Goal: Task Accomplishment & Management: Complete application form

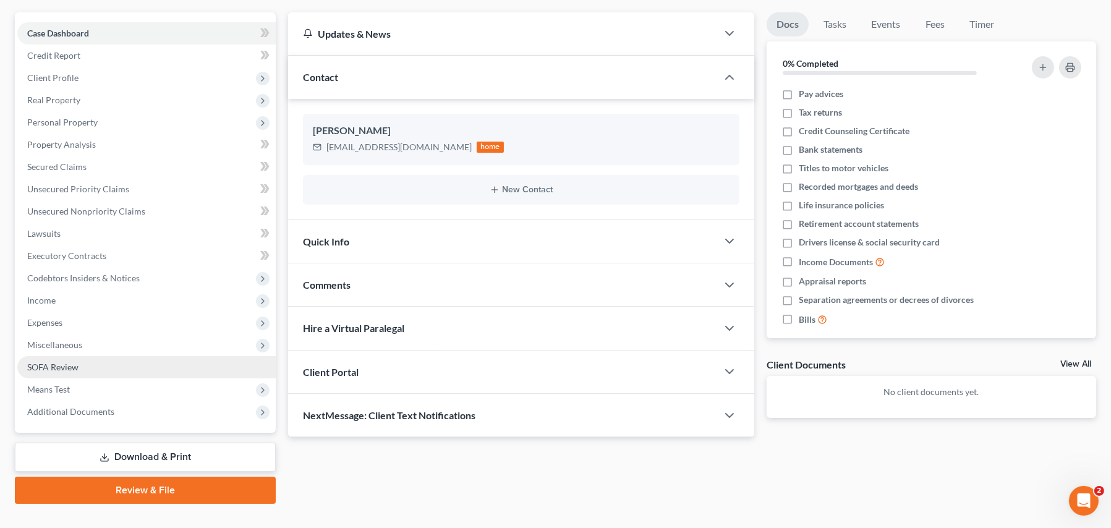
scroll to position [124, 0]
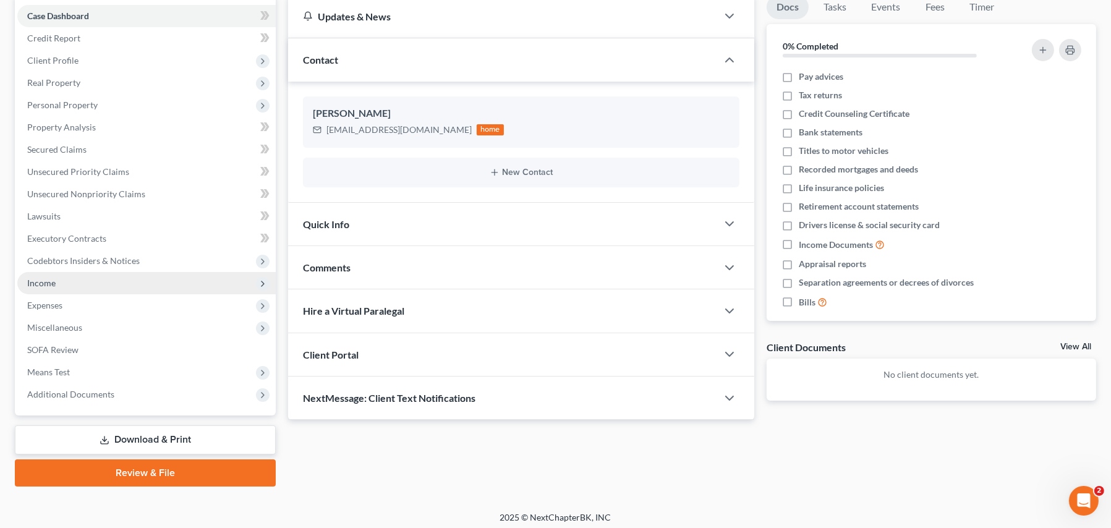
click at [39, 280] on span "Income" at bounding box center [41, 283] width 28 height 11
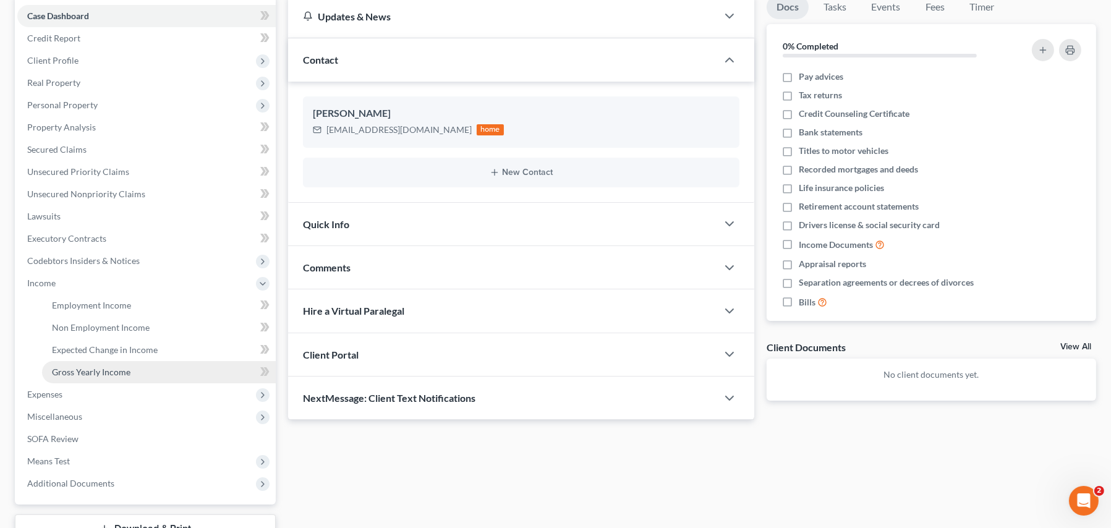
click at [109, 368] on span "Gross Yearly Income" at bounding box center [91, 372] width 79 height 11
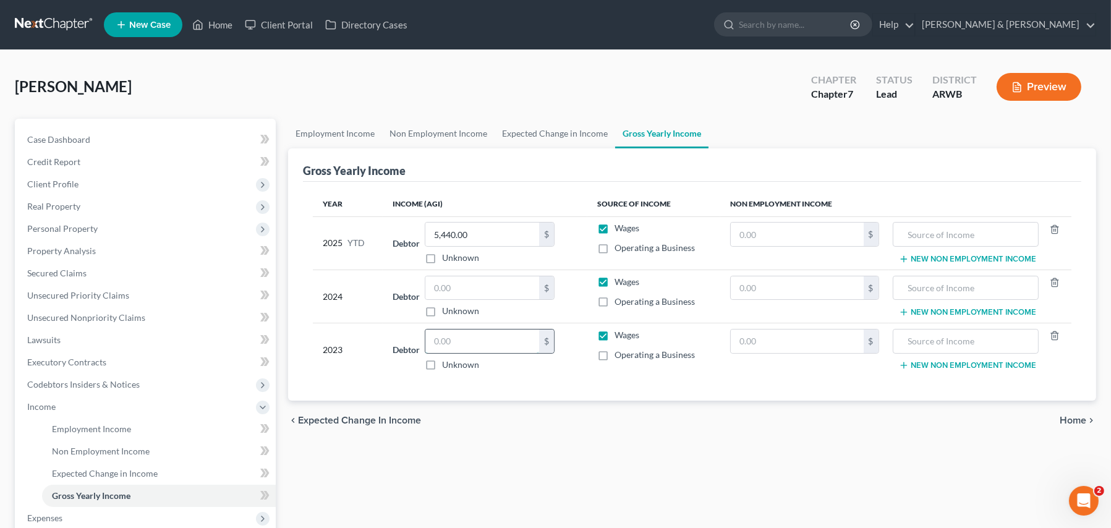
click at [454, 341] on input "text" at bounding box center [483, 342] width 114 height 24
type input "115,147.00"
click at [481, 286] on input "text" at bounding box center [483, 288] width 114 height 24
type input "103,587.00"
click at [489, 398] on div "Year Income (AGI) Source of Income Non Employment Income 2025 YTD Debtor 5,440.…" at bounding box center [692, 292] width 779 height 220
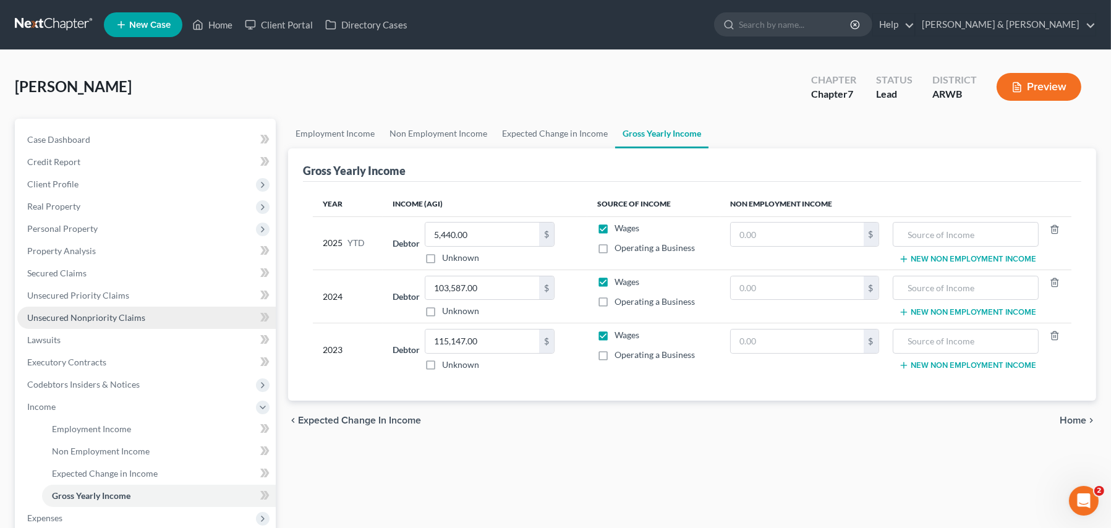
click at [126, 321] on span "Unsecured Nonpriority Claims" at bounding box center [86, 317] width 118 height 11
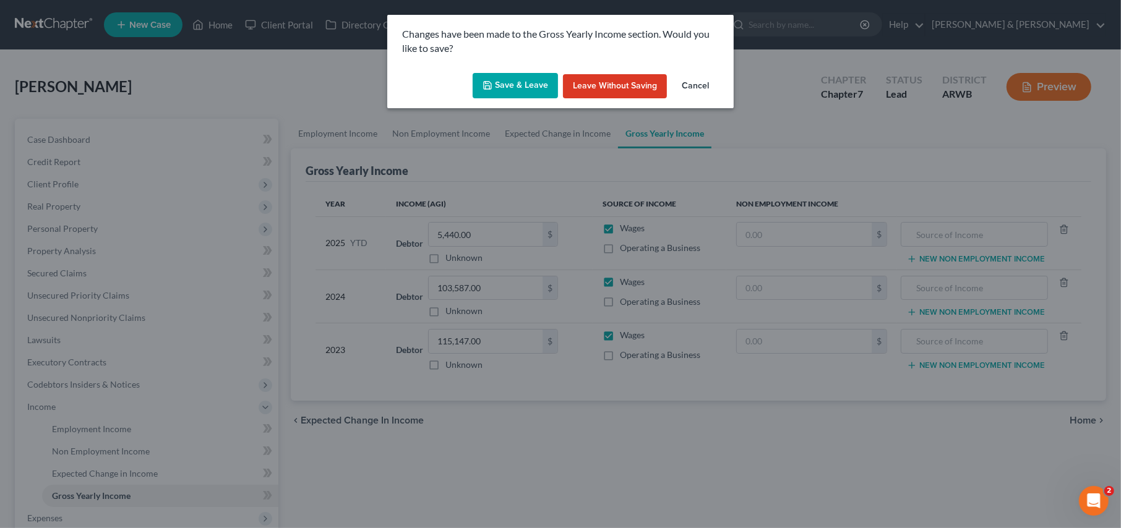
click at [504, 79] on button "Save & Leave" at bounding box center [515, 86] width 85 height 26
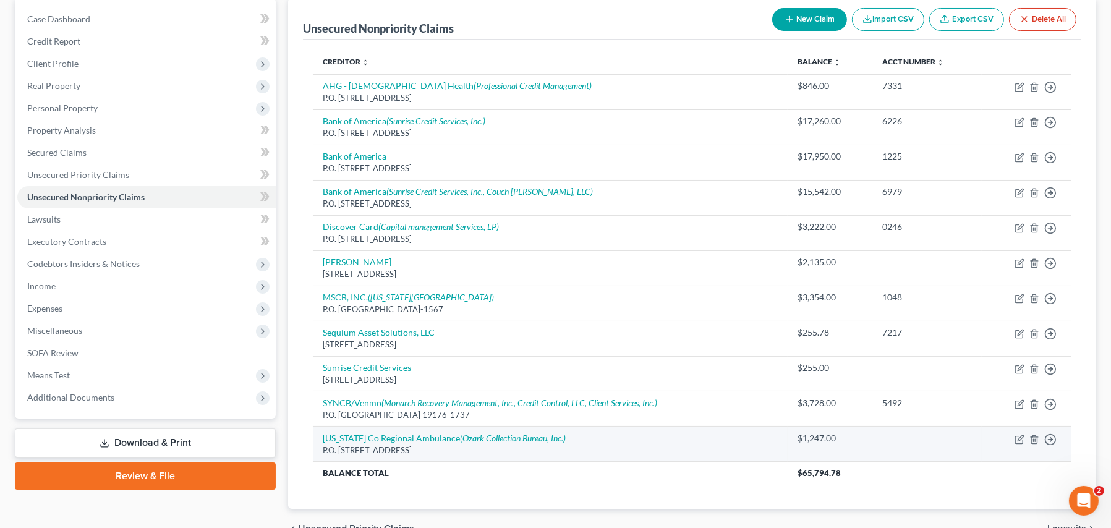
scroll to position [125, 0]
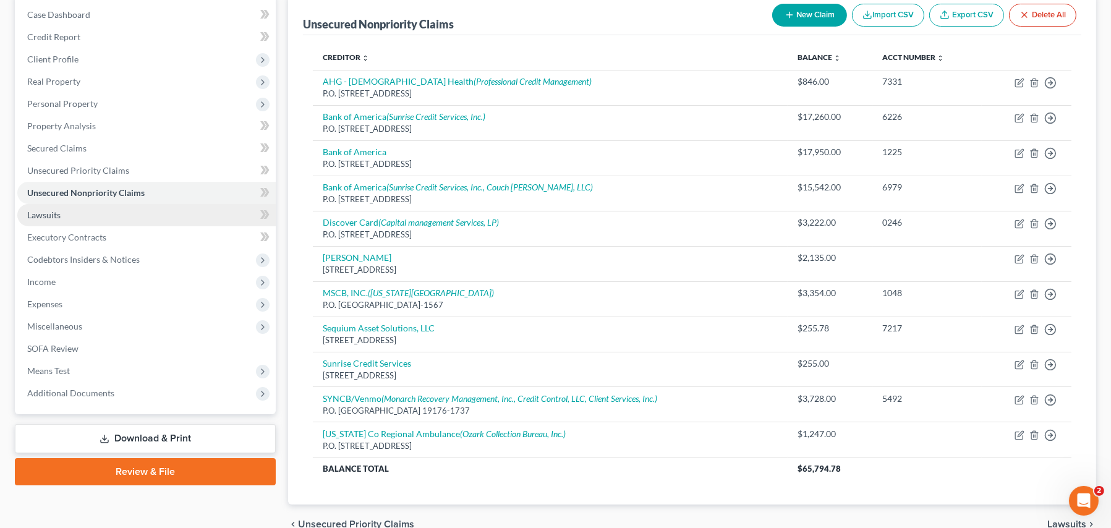
click at [36, 210] on span "Lawsuits" at bounding box center [43, 215] width 33 height 11
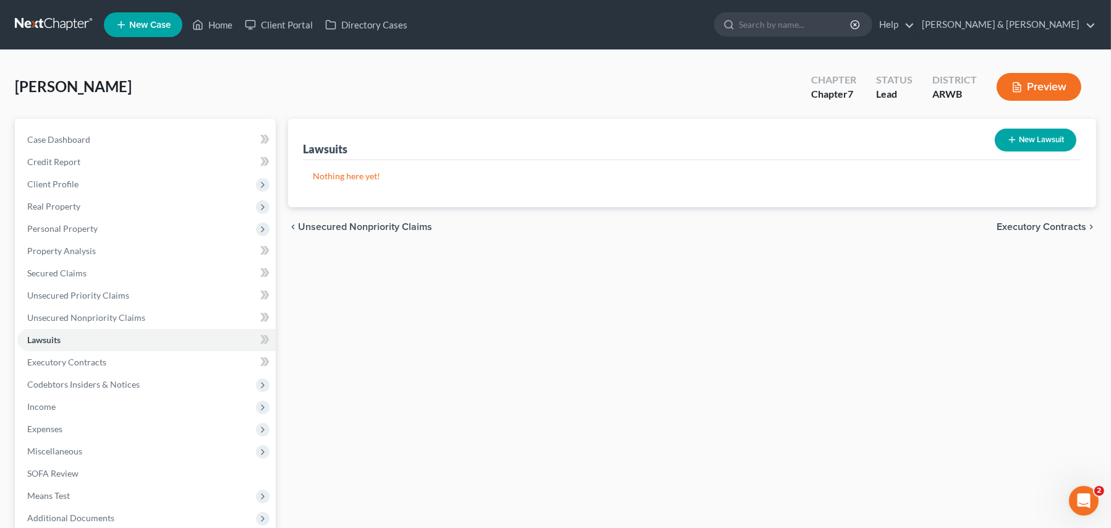
click at [1021, 139] on button "New Lawsuit" at bounding box center [1036, 140] width 82 height 23
select select "0"
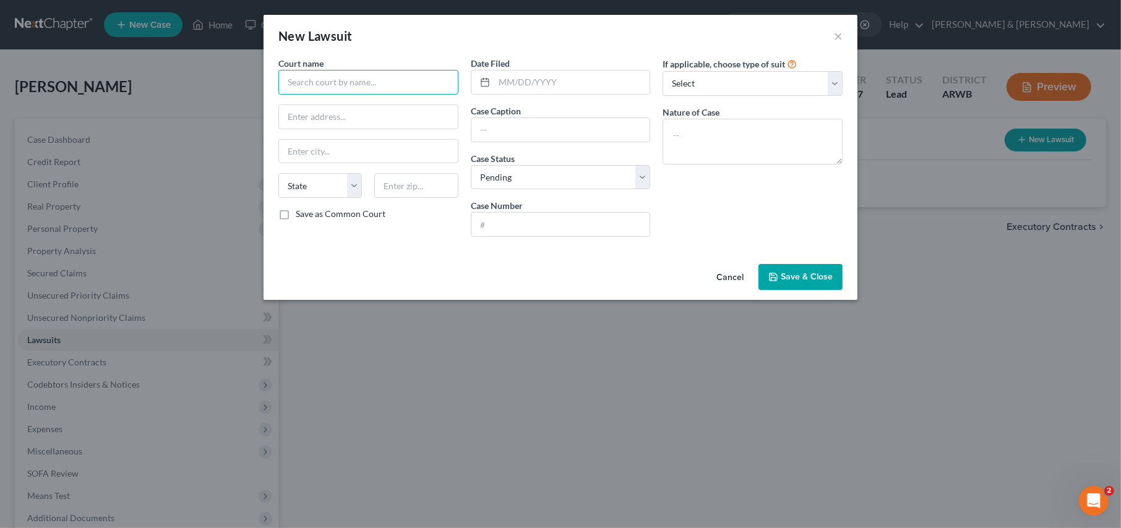
click at [322, 78] on input "text" at bounding box center [368, 82] width 180 height 25
type input "Bank of America,NA v."
type input "Sebastian Co. Circuit Court"
type input "901 So. "[STREET_ADDRESS]"
type input "Fort [PERSON_NAME]"
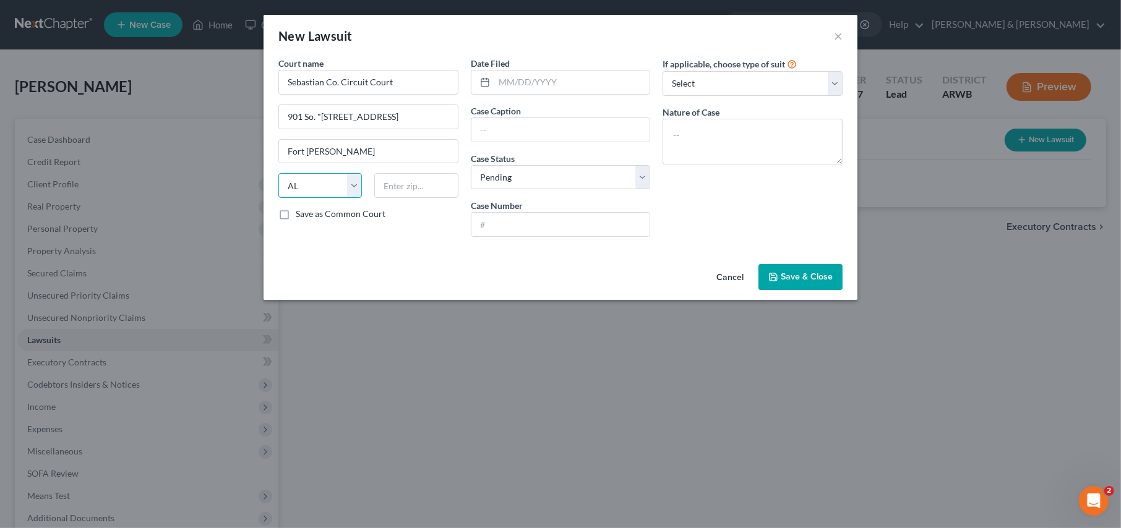
select select "2"
type input "72901"
click at [504, 80] on input "text" at bounding box center [572, 83] width 156 height 24
type input "[DATE]"
type input "Bank of America v. [PERSON_NAME]"
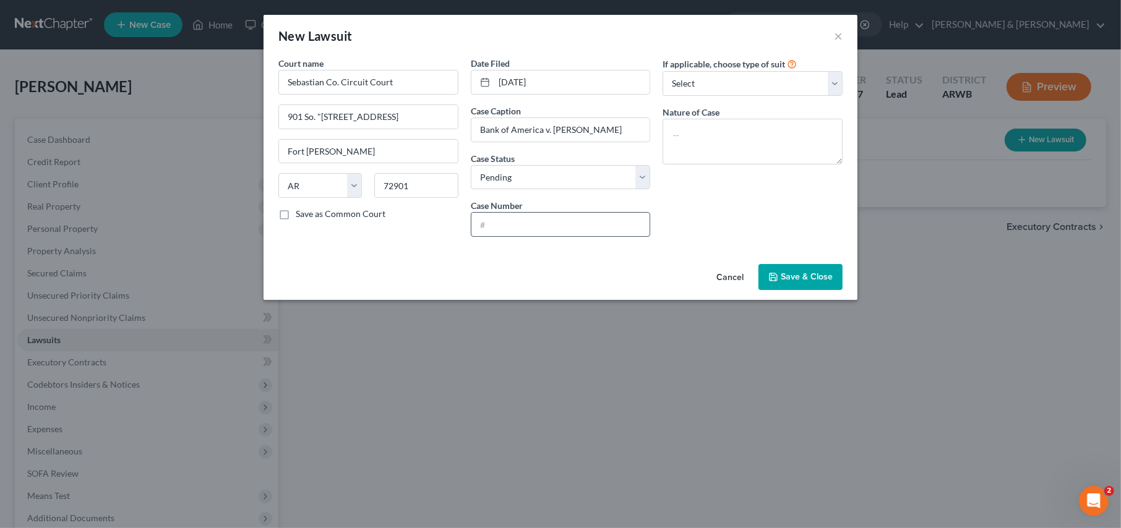
click at [532, 228] on input "text" at bounding box center [560, 225] width 179 height 24
type input "66FCV-25-829"
click at [746, 83] on select "Select Repossession Garnishment Foreclosure Attached, Seized, Or Levied Other" at bounding box center [752, 83] width 180 height 25
drag, startPoint x: 746, startPoint y: 83, endPoint x: 751, endPoint y: 90, distance: 7.9
click at [746, 83] on select "Select Repossession Garnishment Foreclosure Attached, Seized, Or Levied Other" at bounding box center [752, 83] width 180 height 25
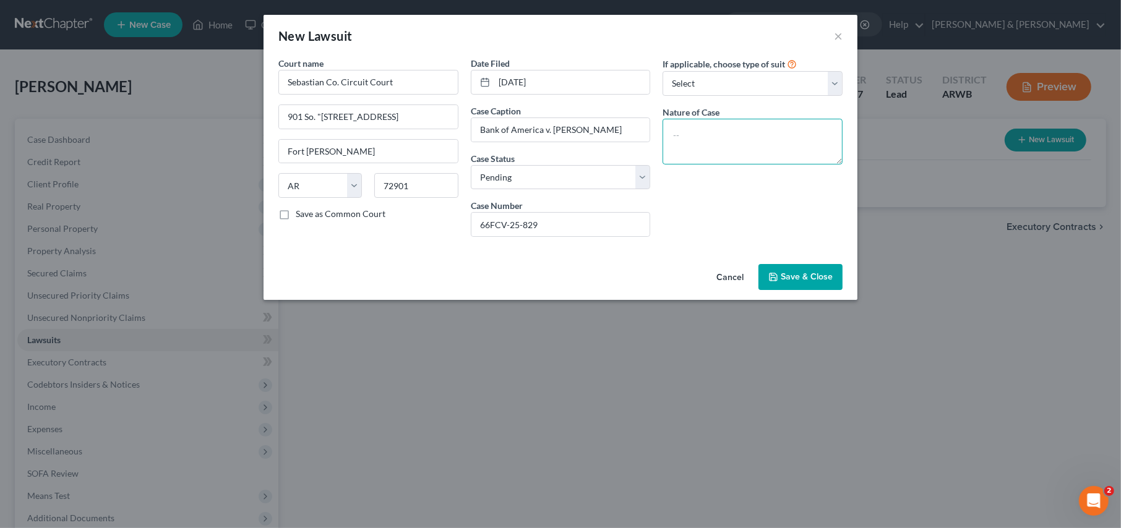
click at [732, 140] on textarea at bounding box center [752, 142] width 180 height 46
type textarea "Civil"
click at [784, 276] on span "Save & Close" at bounding box center [807, 277] width 52 height 11
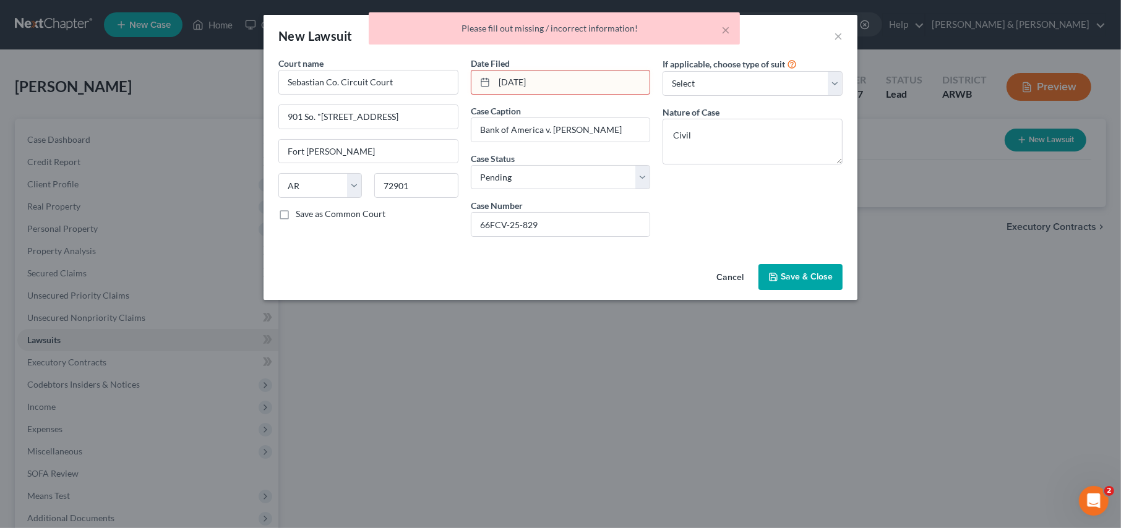
click at [544, 87] on input "[DATE]" at bounding box center [572, 83] width 156 height 24
click at [725, 28] on button "×" at bounding box center [725, 29] width 9 height 15
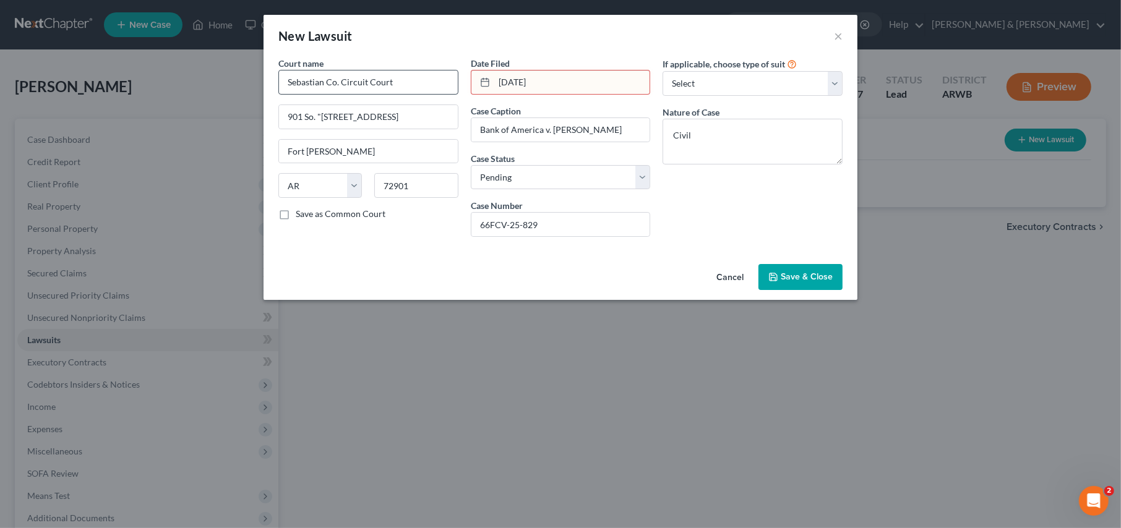
drag, startPoint x: 553, startPoint y: 82, endPoint x: 443, endPoint y: 76, distance: 110.2
click at [443, 77] on div "Court name * Sebastian Co. Circuit Court 901 So. "B" Street, Room [GEOGRAPHIC_D…" at bounding box center [560, 152] width 576 height 190
type input "[DATE]"
click at [798, 274] on span "Save & Close" at bounding box center [807, 277] width 52 height 11
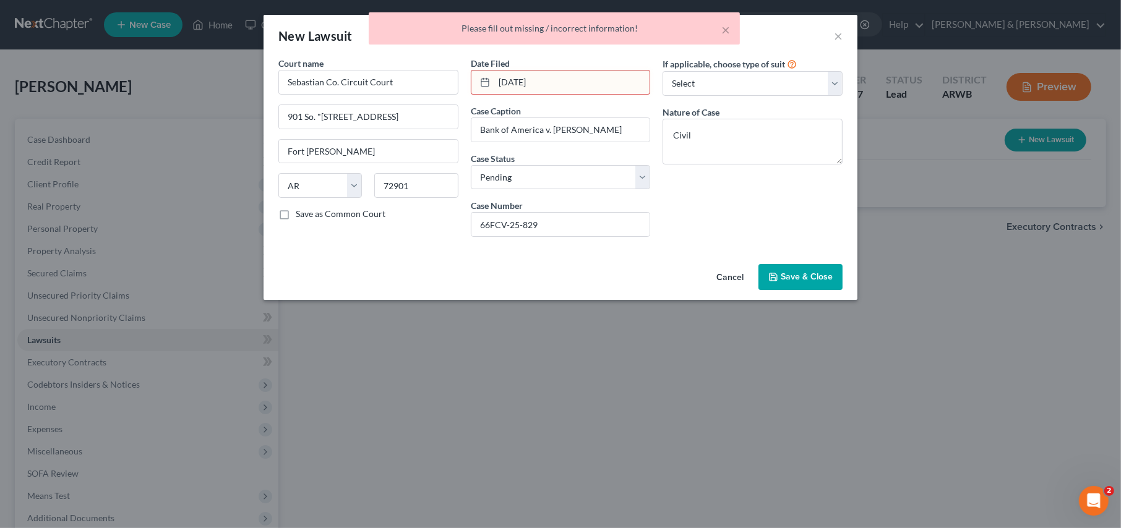
click at [556, 85] on input "[DATE]" at bounding box center [572, 83] width 156 height 24
click at [482, 82] on icon at bounding box center [485, 82] width 10 height 10
click at [726, 30] on button "×" at bounding box center [725, 29] width 9 height 15
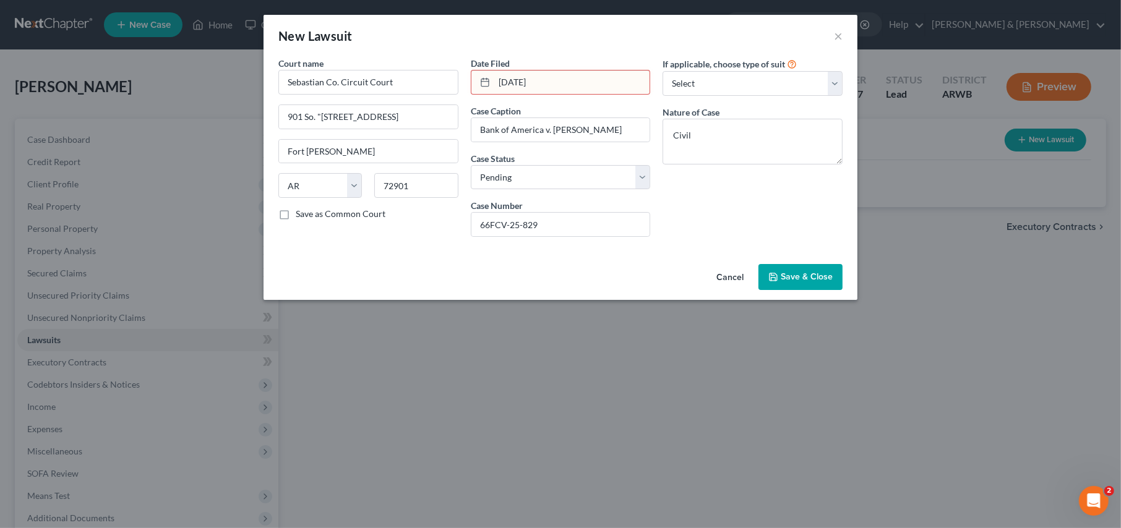
click at [484, 82] on icon at bounding box center [485, 82] width 10 height 10
drag, startPoint x: 561, startPoint y: 83, endPoint x: 450, endPoint y: 71, distance: 112.0
click at [450, 71] on div "Court name * Sebastian Co. Circuit Court 901 So. "B" Street, Room [GEOGRAPHIC_D…" at bounding box center [560, 152] width 576 height 190
type input "[DATE]"
click at [785, 268] on button "Save & Close" at bounding box center [800, 277] width 84 height 26
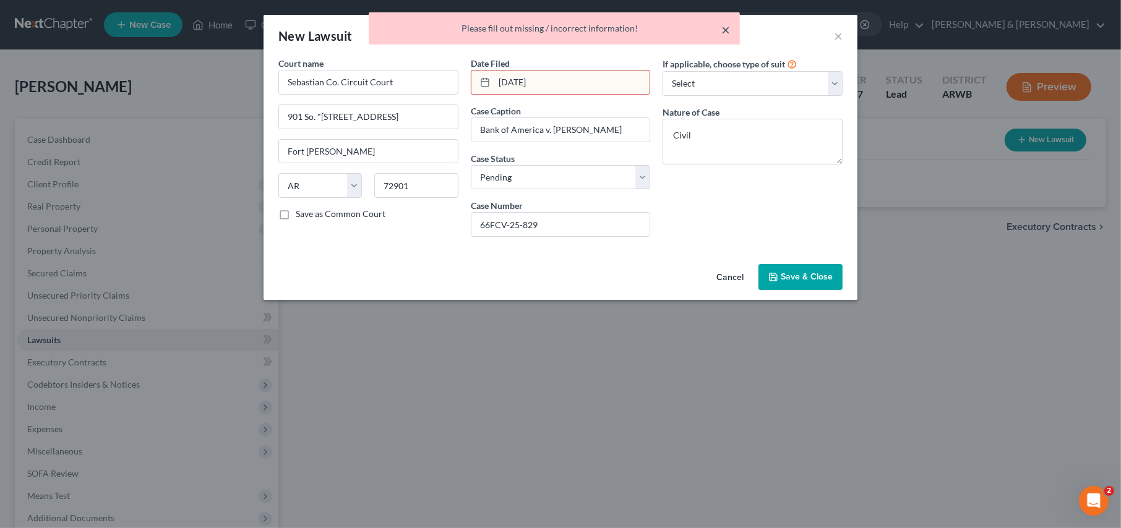
click at [724, 28] on button "×" at bounding box center [725, 29] width 9 height 15
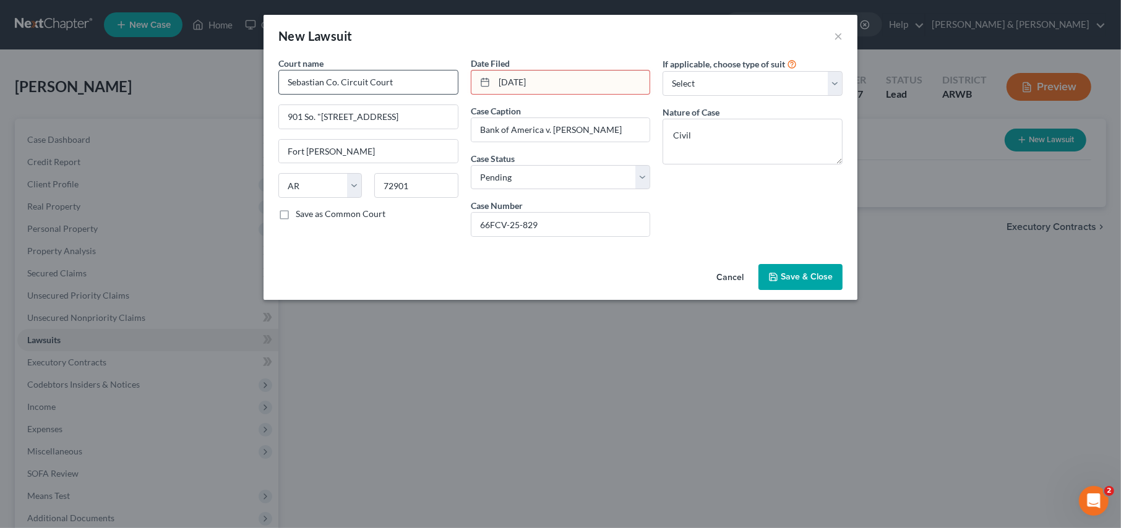
drag, startPoint x: 565, startPoint y: 82, endPoint x: 441, endPoint y: 79, distance: 124.3
click at [441, 79] on div "Court name * Sebastian Co. Circuit Court 901 So. "B" Street, Room [GEOGRAPHIC_D…" at bounding box center [560, 152] width 576 height 190
click at [795, 280] on span "Save & Close" at bounding box center [807, 277] width 52 height 11
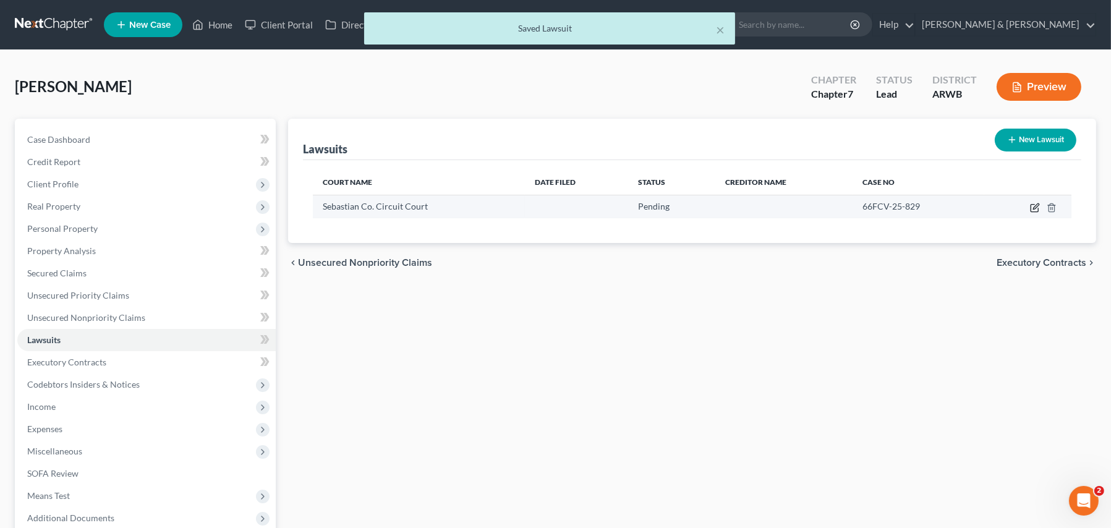
click at [1035, 205] on icon "button" at bounding box center [1035, 208] width 10 height 10
select select "2"
select select "0"
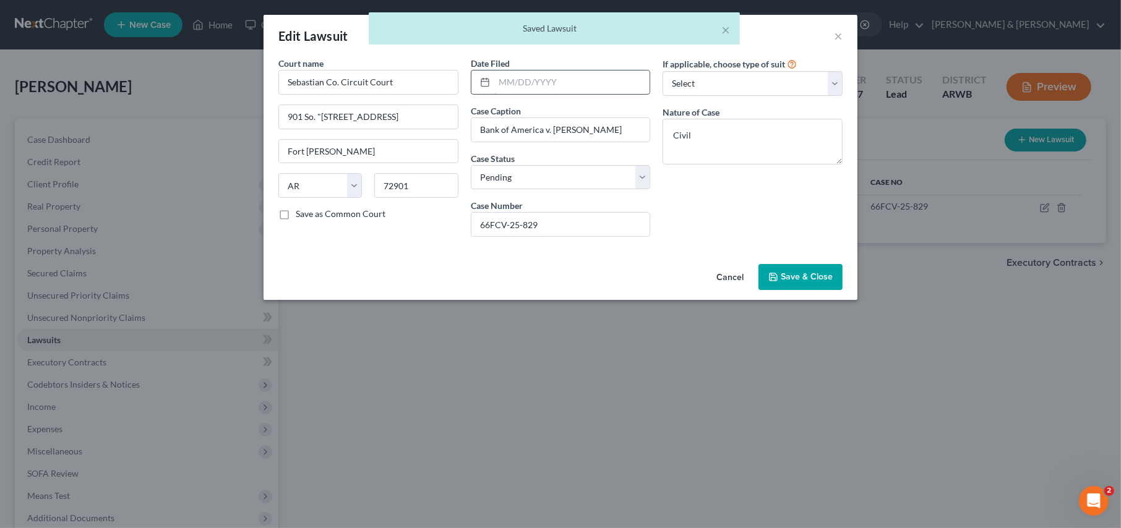
click at [499, 80] on input "text" at bounding box center [572, 83] width 156 height 24
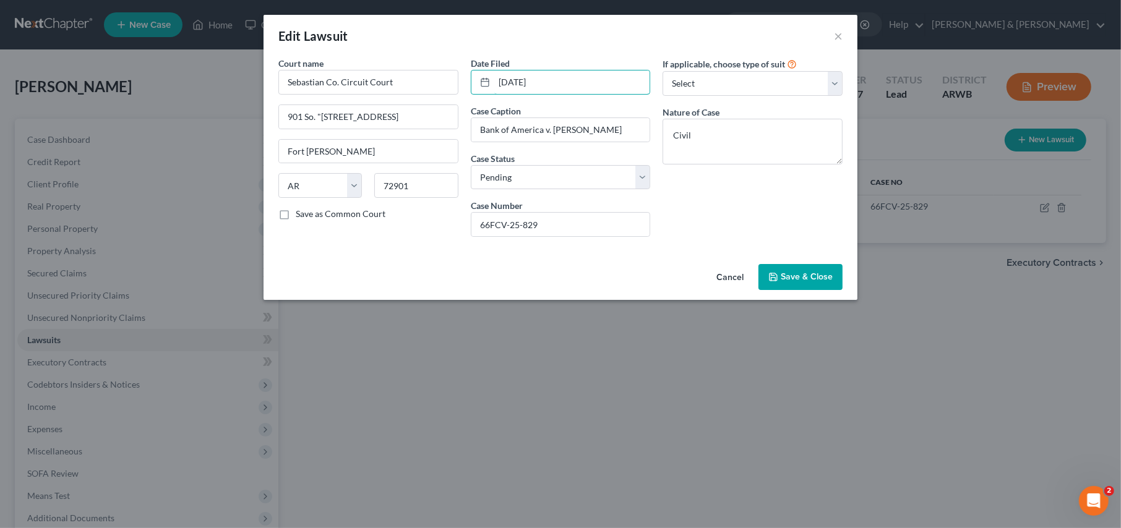
type input "[DATE]"
click at [800, 279] on span "Save & Close" at bounding box center [807, 277] width 52 height 11
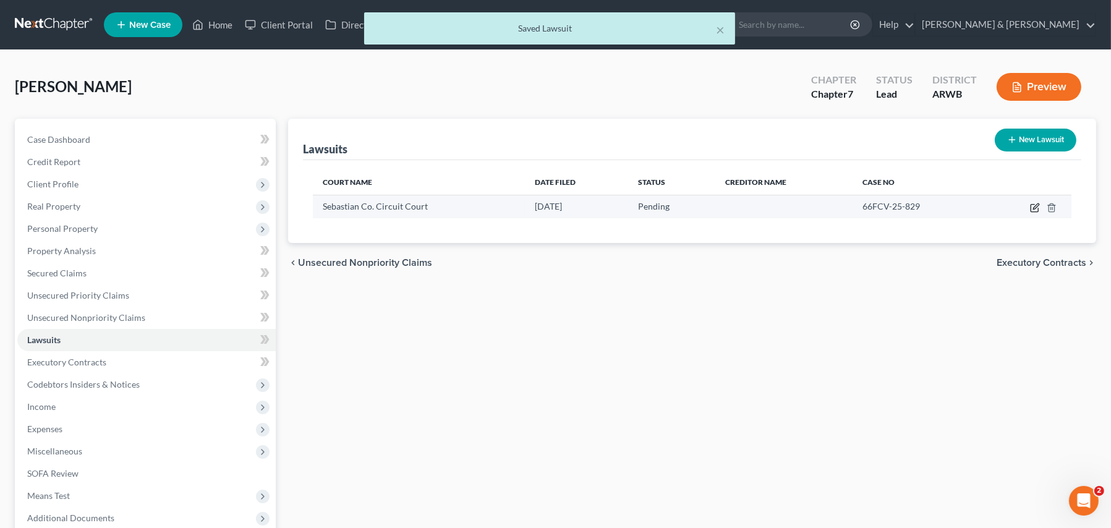
click at [1036, 208] on icon "button" at bounding box center [1035, 208] width 10 height 10
select select "2"
select select "0"
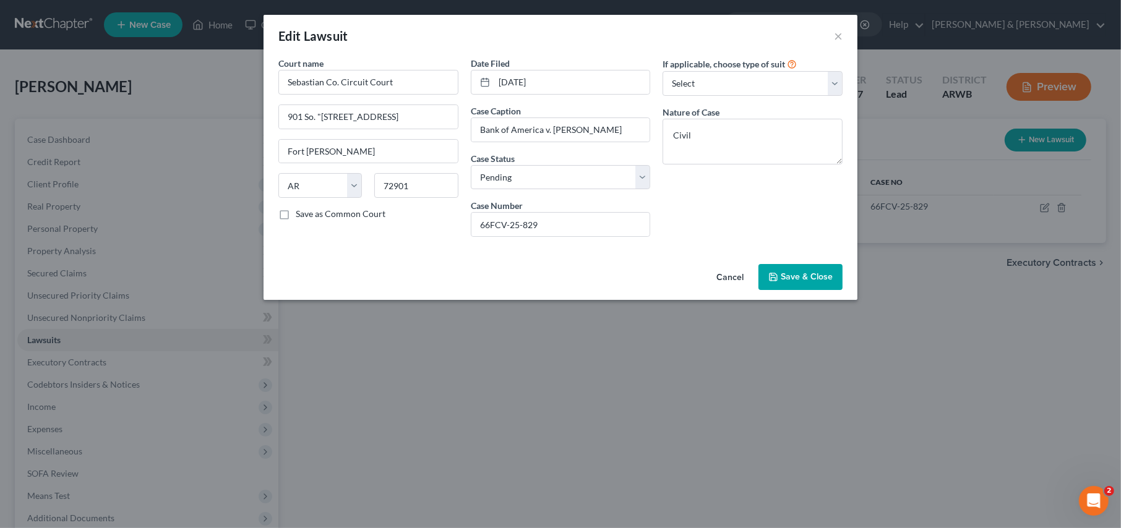
click at [793, 273] on span "Save & Close" at bounding box center [807, 277] width 52 height 11
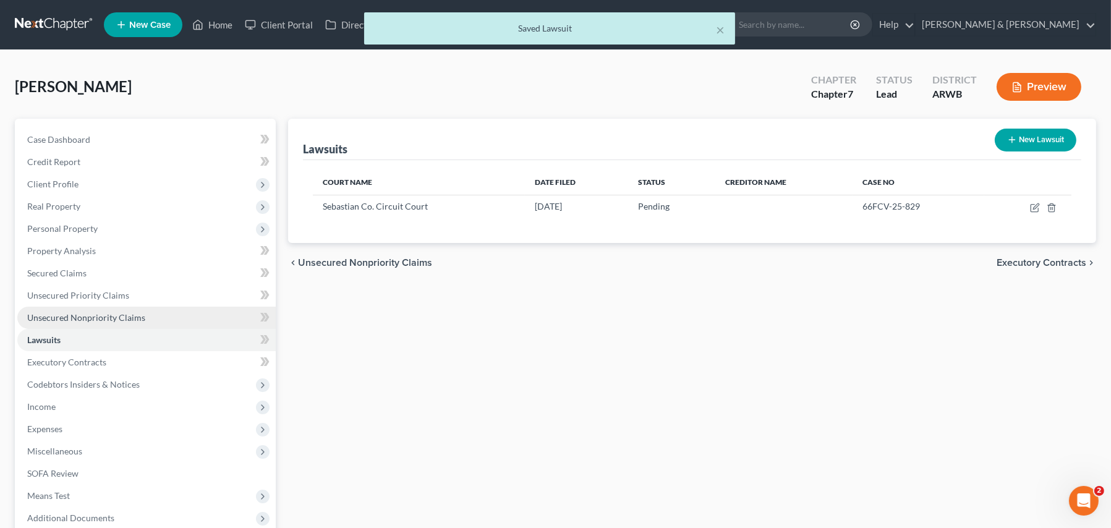
click at [86, 315] on span "Unsecured Nonpriority Claims" at bounding box center [86, 317] width 118 height 11
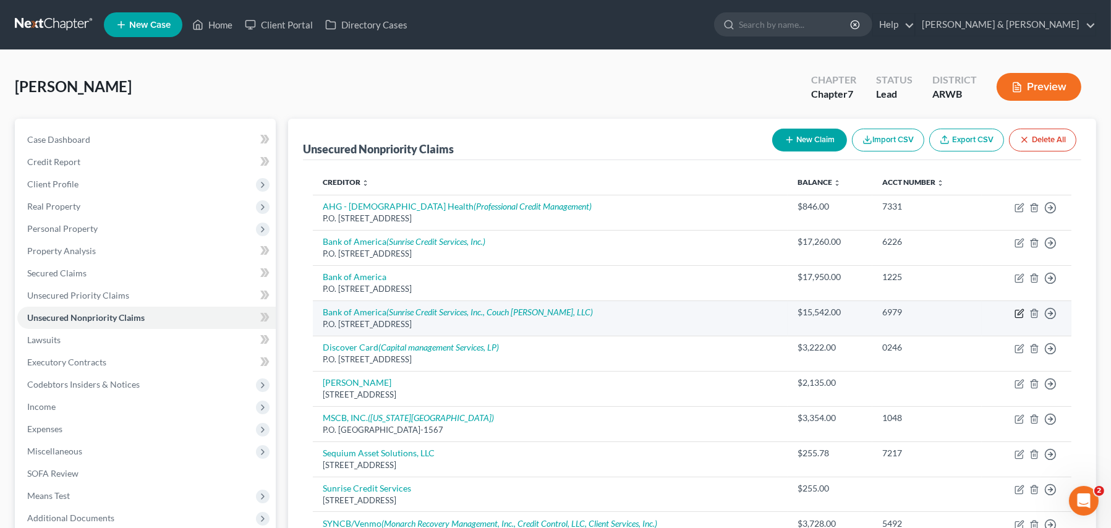
click at [1019, 314] on icon "button" at bounding box center [1020, 314] width 10 height 10
select select "45"
select select "2"
select select "0"
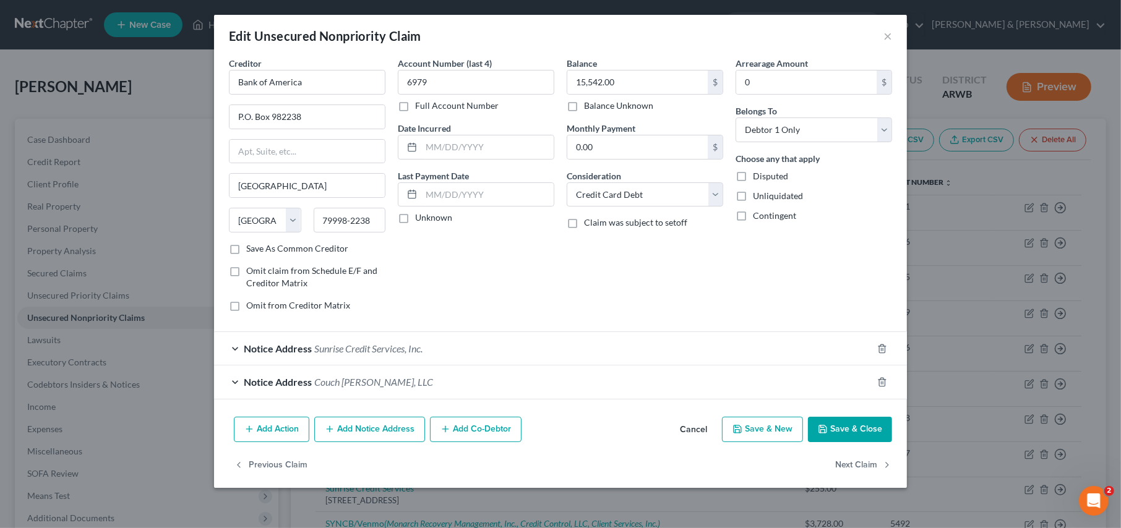
click at [370, 426] on button "Add Notice Address" at bounding box center [369, 430] width 111 height 26
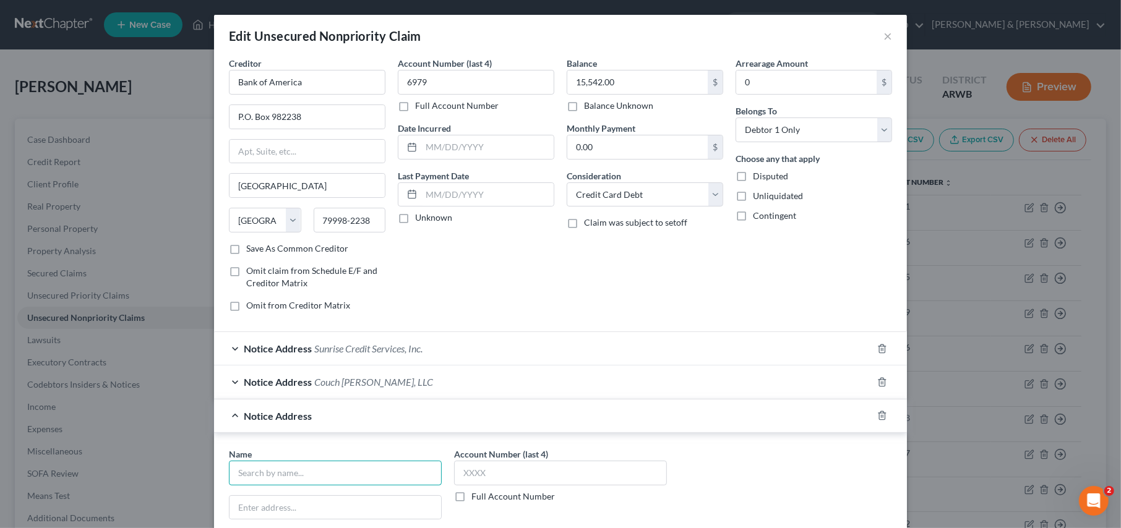
click at [242, 474] on input "text" at bounding box center [335, 473] width 213 height 25
type input "M. [PERSON_NAME]"
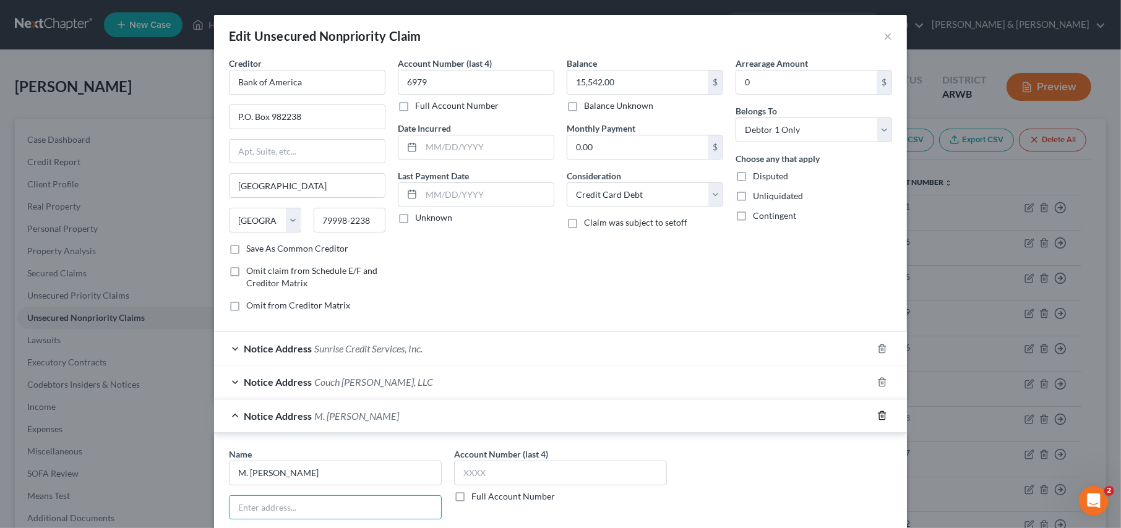
click at [881, 416] on line "button" at bounding box center [881, 417] width 0 height 2
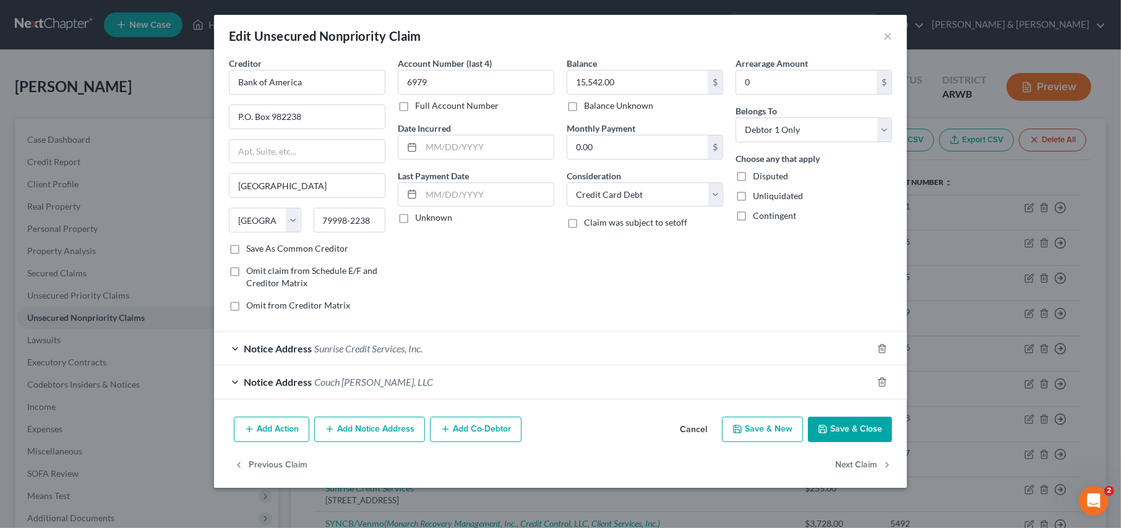
click at [276, 382] on span "Notice Address" at bounding box center [278, 382] width 68 height 12
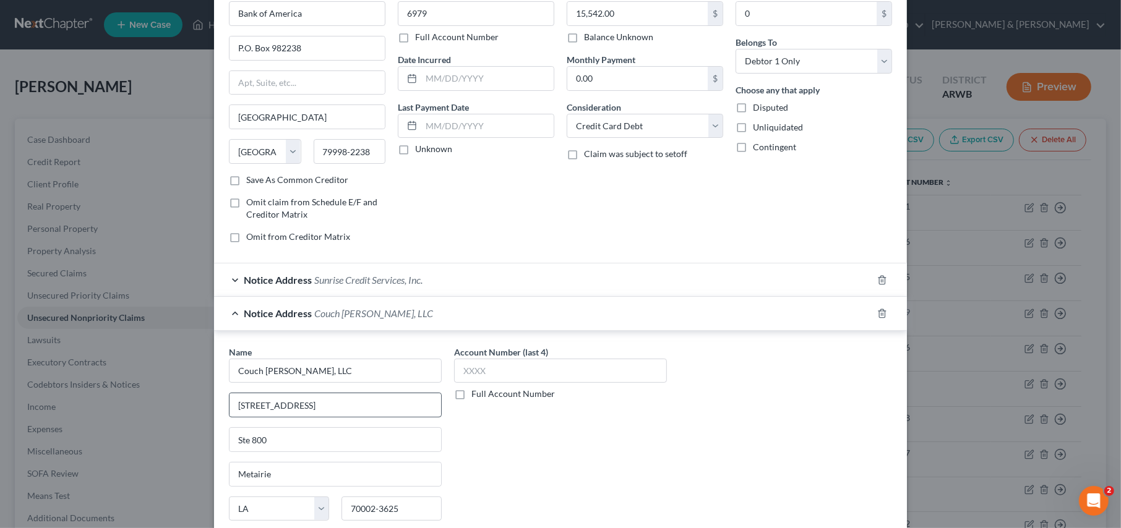
scroll to position [186, 0]
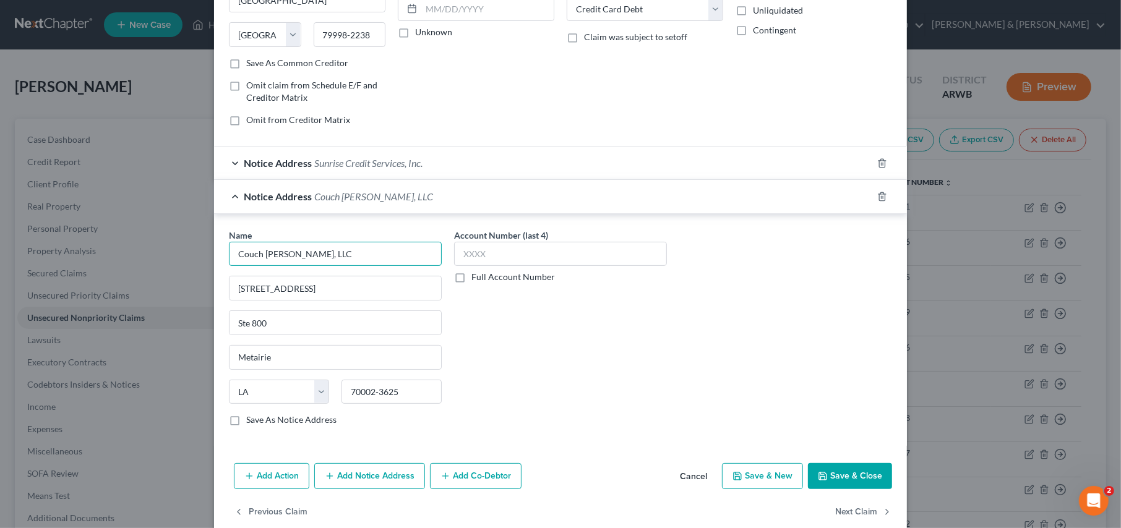
click at [236, 255] on input "Couch [PERSON_NAME], LLC" at bounding box center [335, 254] width 213 height 25
click at [287, 255] on input "M. [PERSON_NAME] Couch [PERSON_NAME], LLC" at bounding box center [335, 254] width 213 height 25
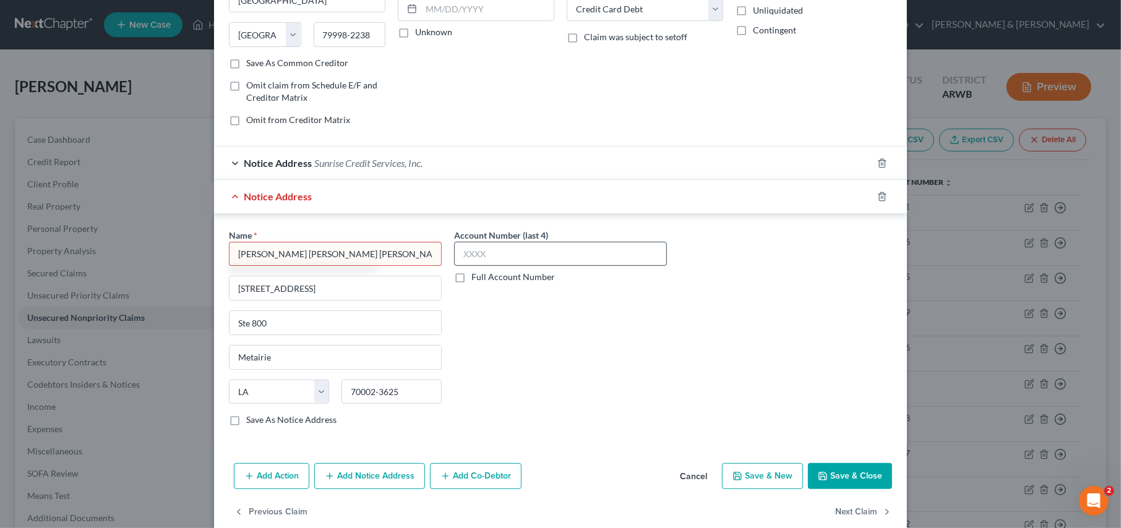
type input "[PERSON_NAME] [PERSON_NAME] [PERSON_NAME], LLC"
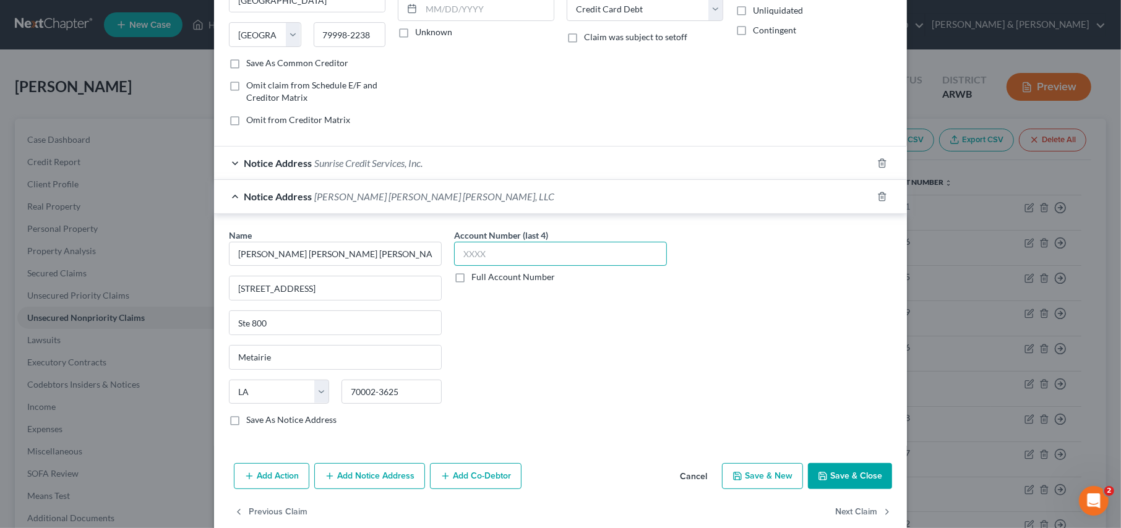
click at [477, 255] on input "text" at bounding box center [560, 254] width 213 height 25
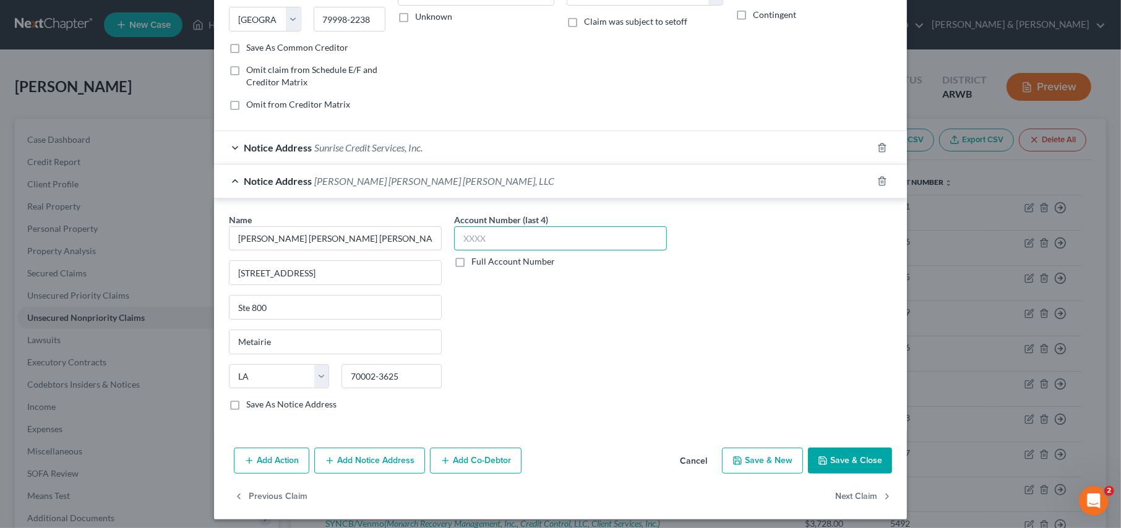
scroll to position [206, 0]
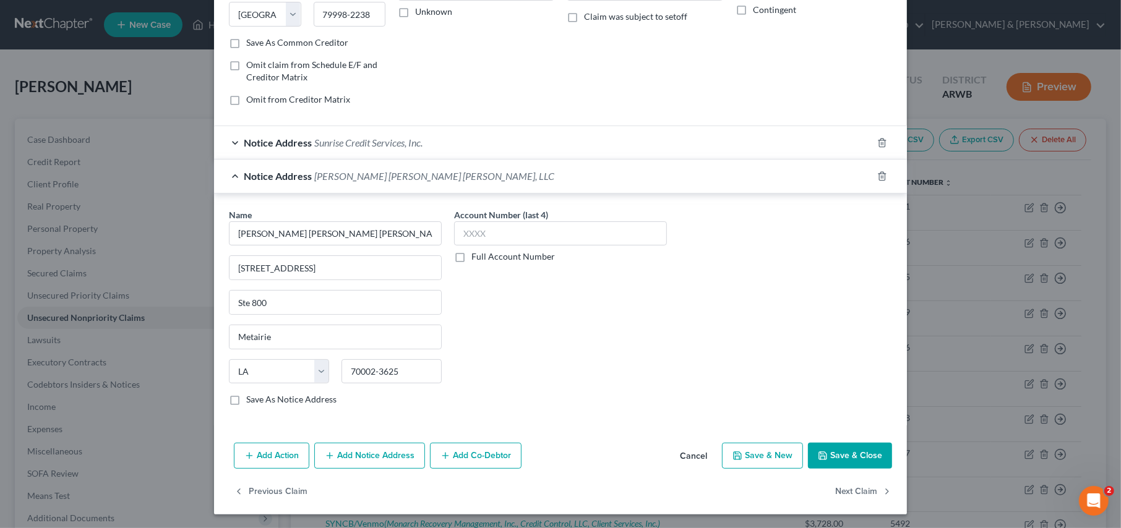
click at [835, 452] on button "Save & Close" at bounding box center [850, 456] width 84 height 26
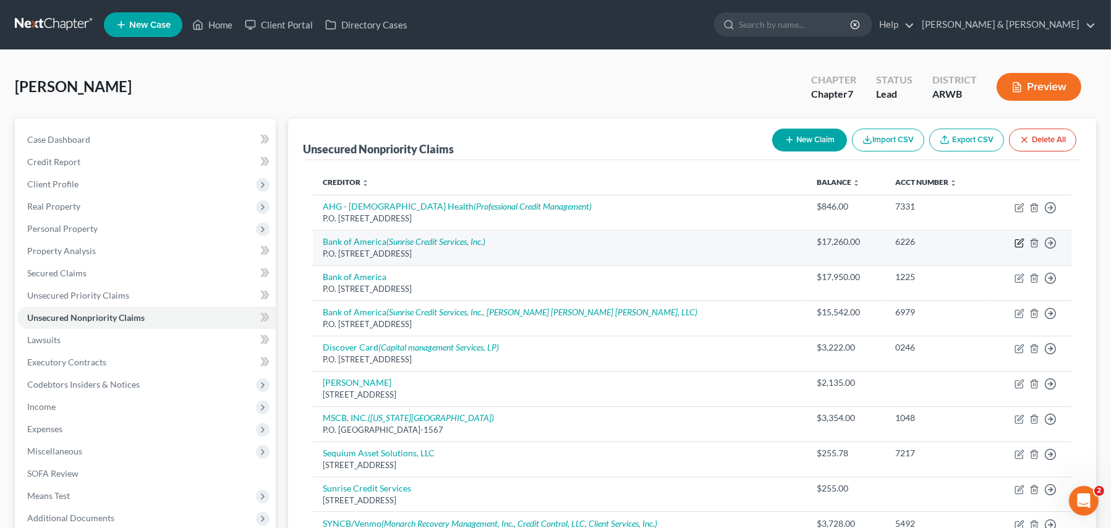
click at [1020, 241] on icon "button" at bounding box center [1021, 242] width 6 height 6
select select "45"
select select "2"
select select "0"
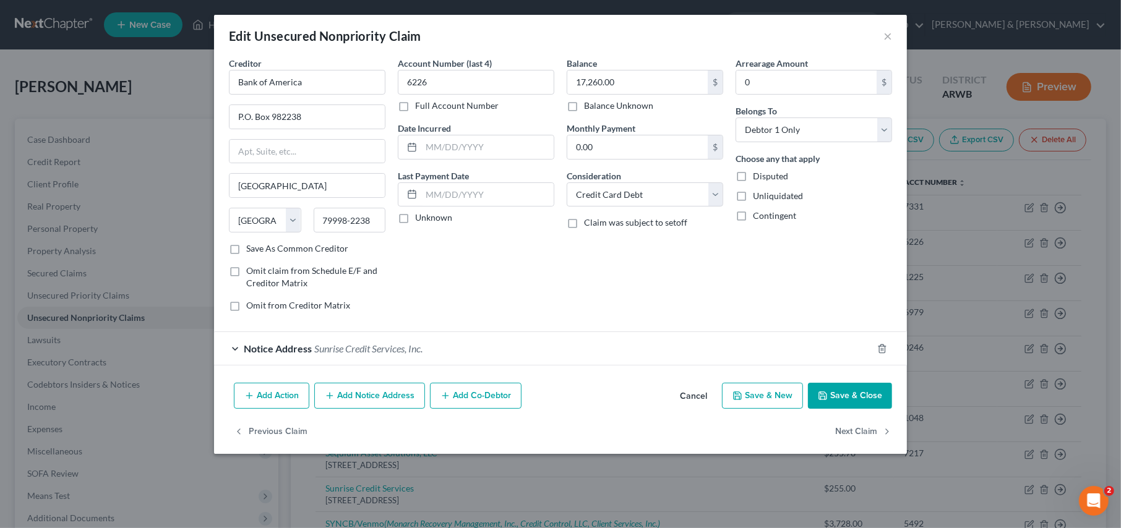
click at [369, 392] on button "Add Notice Address" at bounding box center [369, 396] width 111 height 26
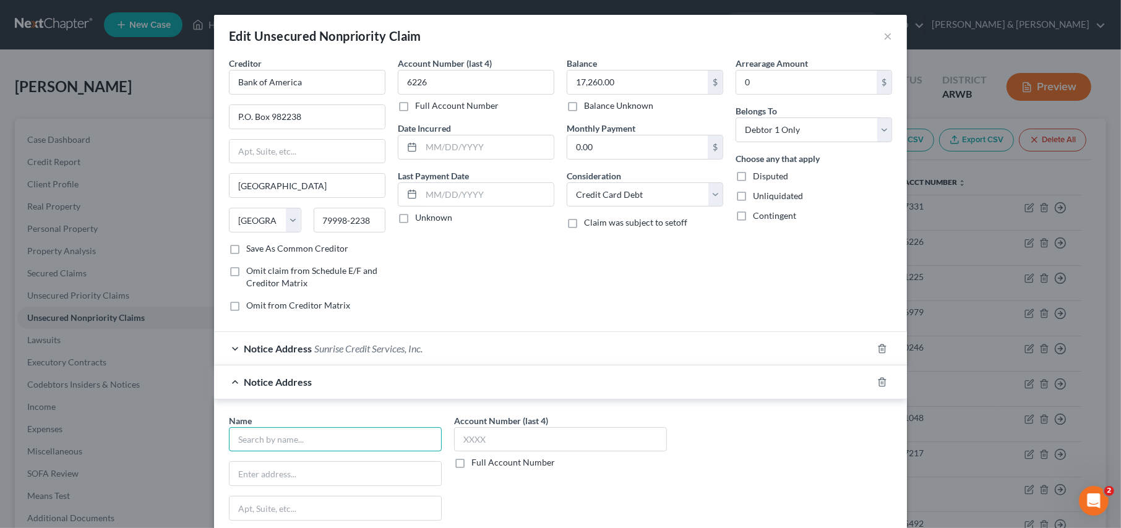
click at [245, 439] on input "text" at bounding box center [335, 439] width 213 height 25
type input "M. [PERSON_NAME]"
type input "Couch [PERSON_NAME], LLC"
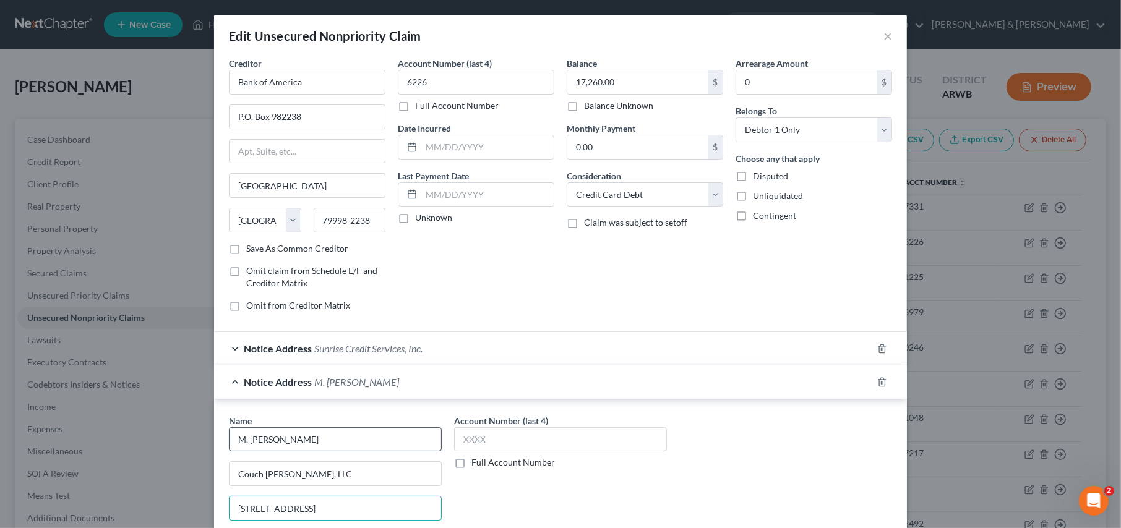
type input "[STREET_ADDRESS]"
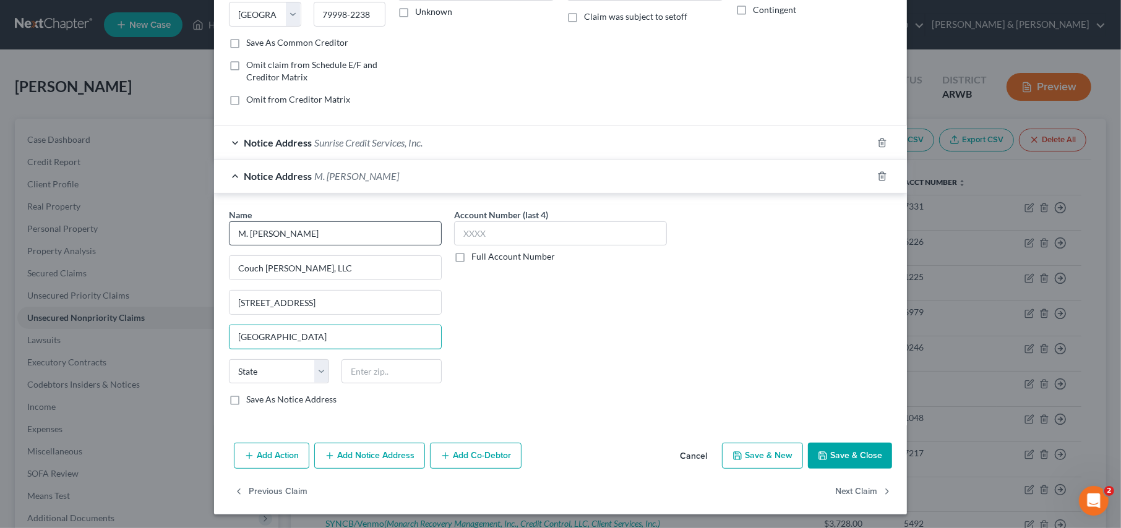
type input "[GEOGRAPHIC_DATA]"
select select "2"
type input "72712"
click at [836, 450] on button "Save & Close" at bounding box center [850, 456] width 84 height 26
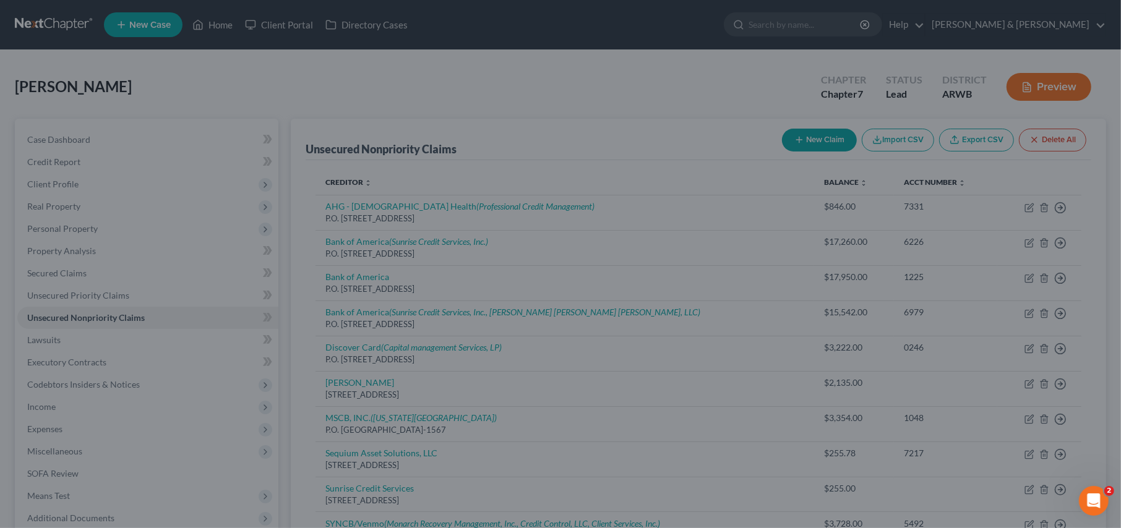
scroll to position [0, 0]
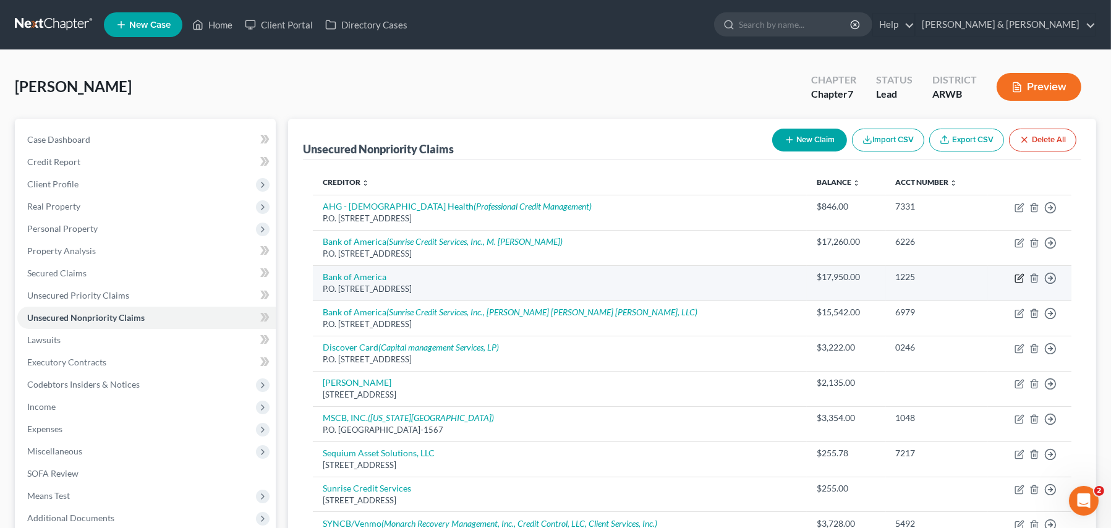
click at [1024, 276] on icon "button" at bounding box center [1020, 278] width 10 height 10
select select "45"
select select "2"
select select "0"
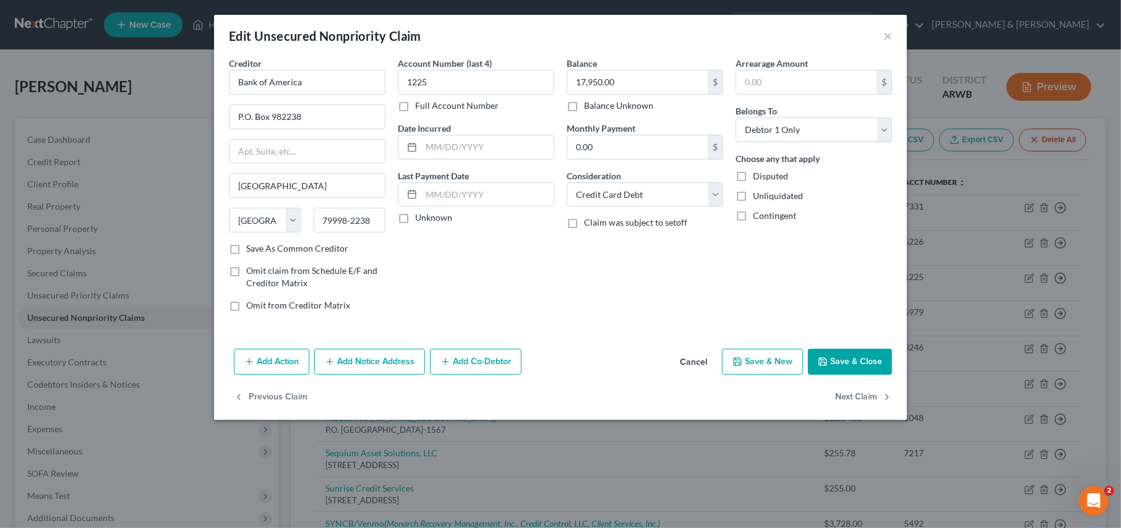
click at [374, 359] on button "Add Notice Address" at bounding box center [369, 362] width 111 height 26
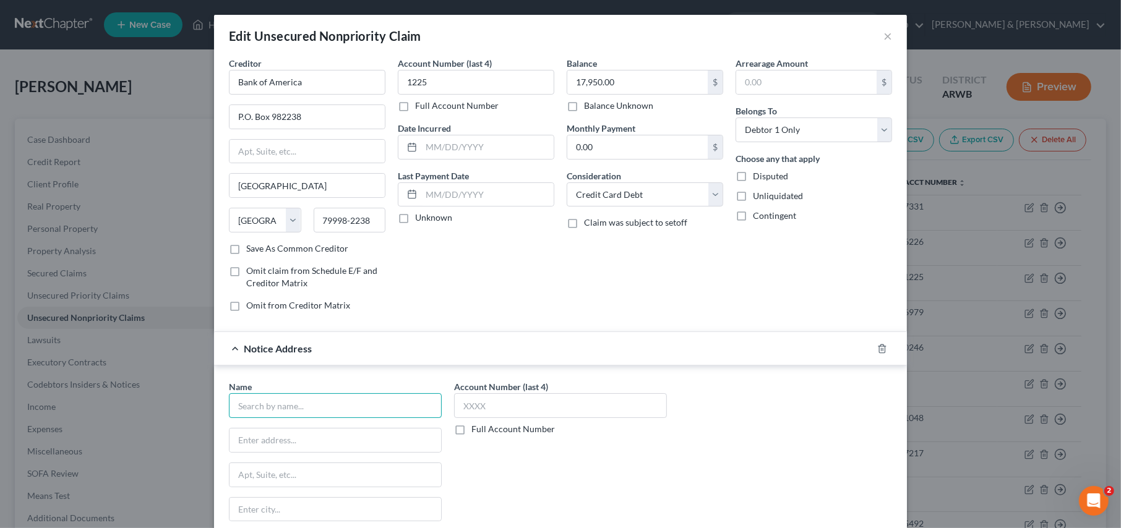
click at [267, 405] on input "text" at bounding box center [335, 405] width 213 height 25
type input "M. [PERSON_NAME]"
type input "County Lambert, LLC"
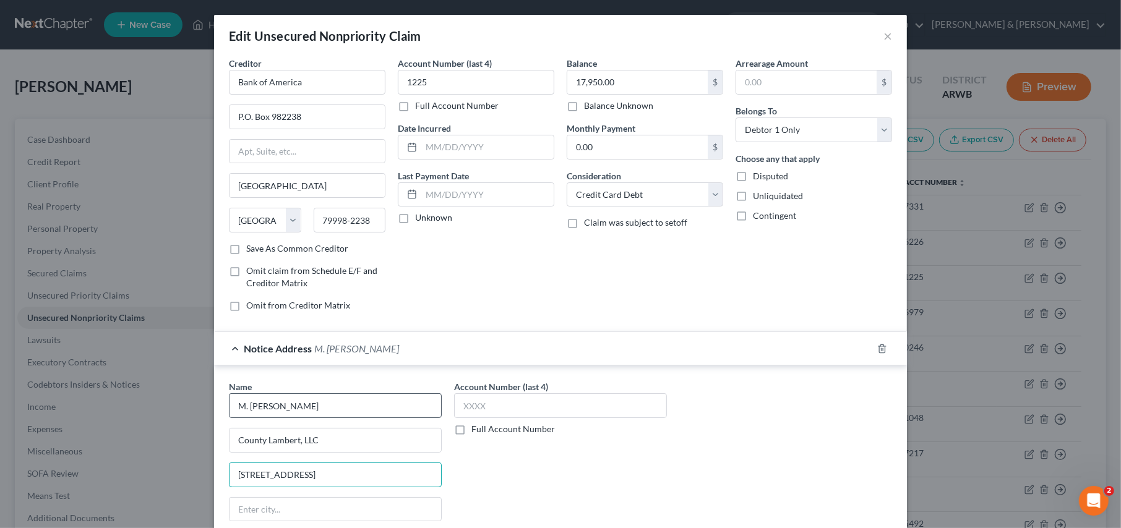
type input "[STREET_ADDRESS]"
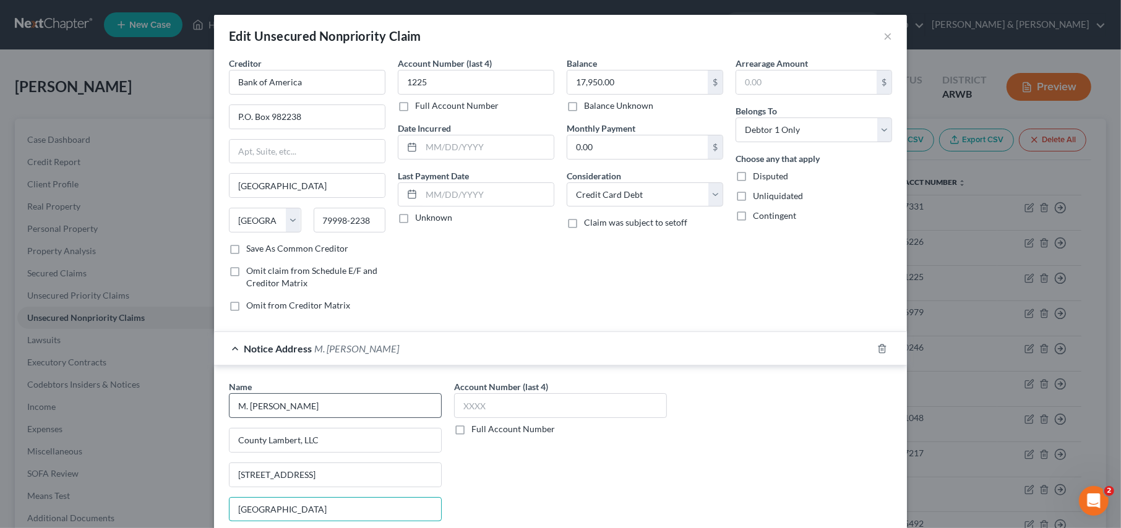
type input "[GEOGRAPHIC_DATA]"
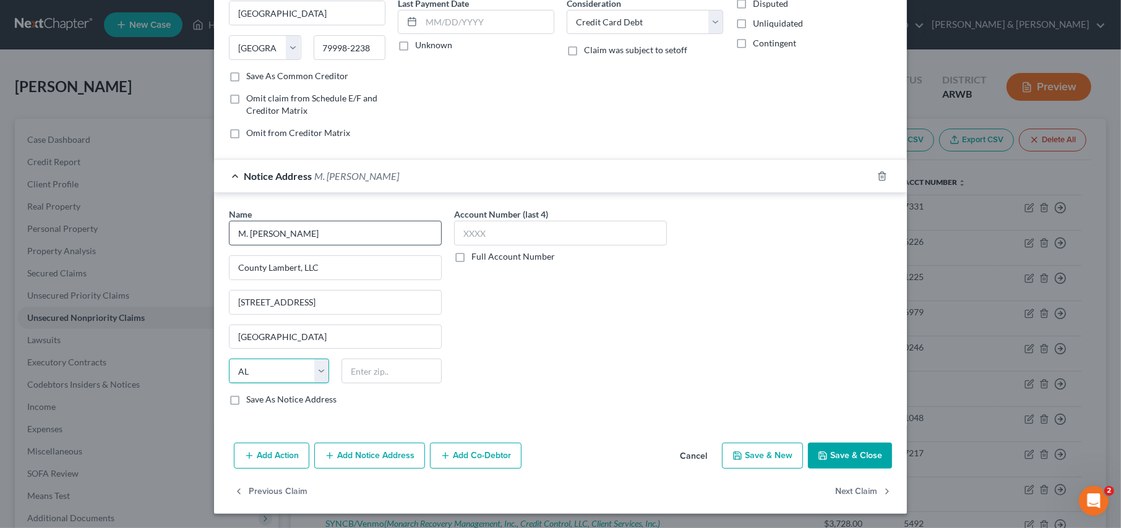
select select "2"
type input "72712"
click at [272, 461] on button "Add Action" at bounding box center [271, 456] width 75 height 26
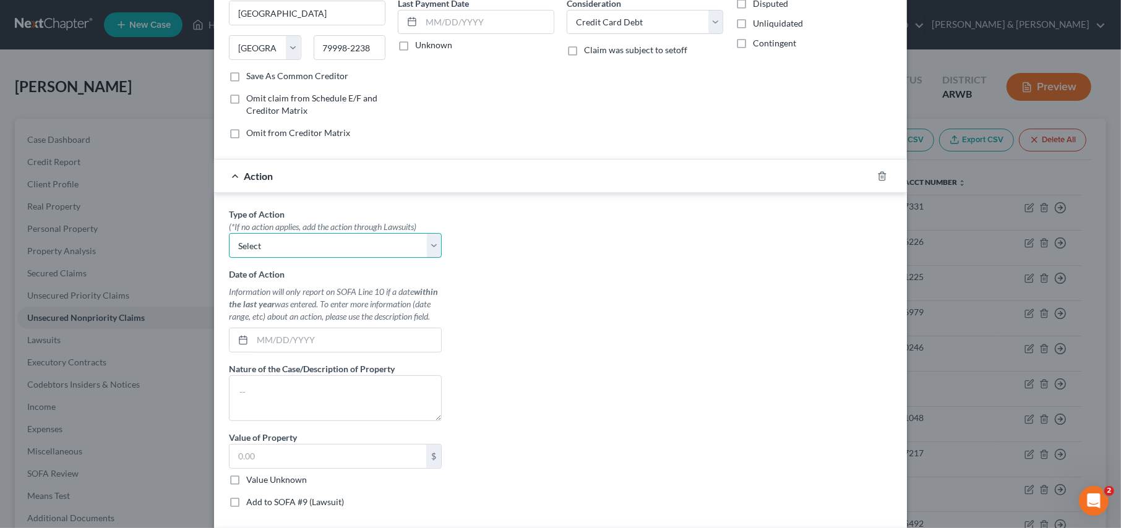
click at [428, 244] on select "Select Repossession Garnishment Foreclosure Personal Injury Attached, Seized, O…" at bounding box center [335, 245] width 213 height 25
click at [878, 173] on icon "button" at bounding box center [882, 176] width 10 height 10
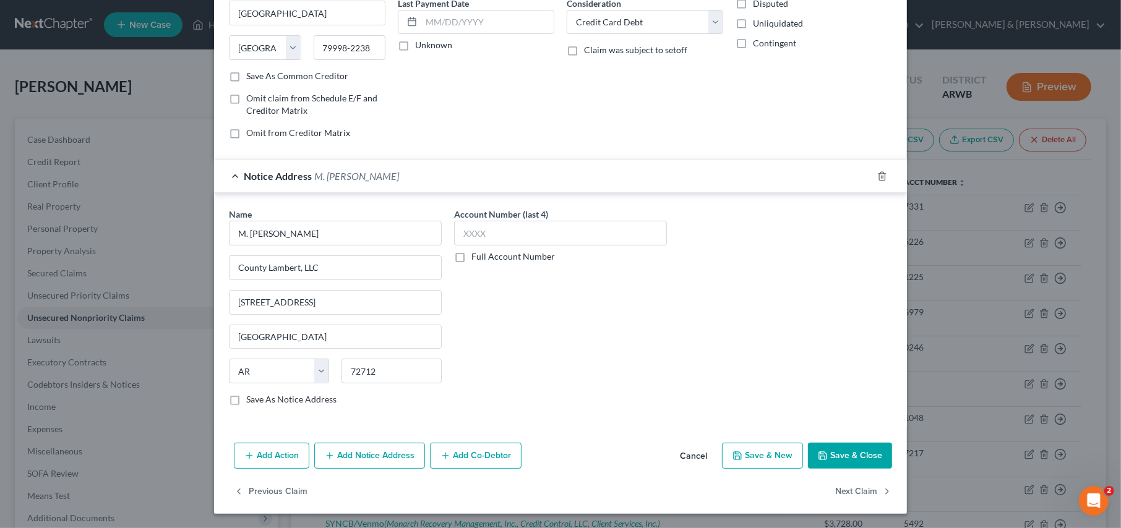
click at [830, 452] on button "Save & Close" at bounding box center [850, 456] width 84 height 26
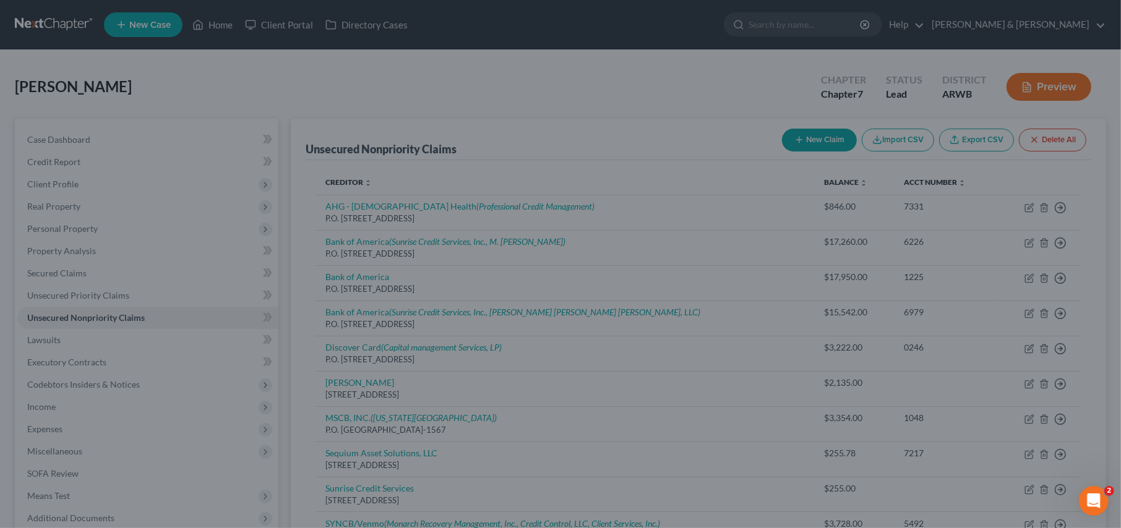
type input "0"
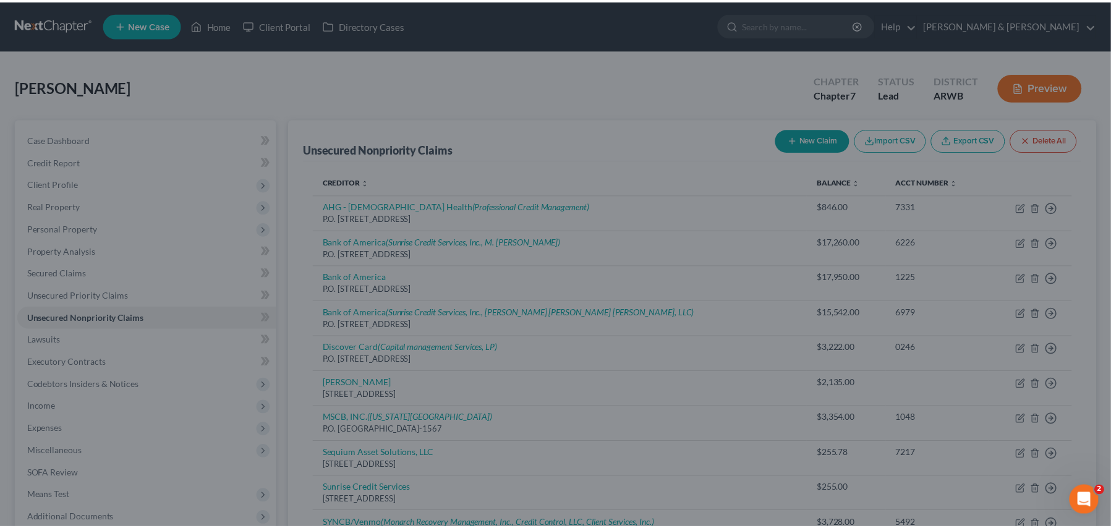
scroll to position [0, 0]
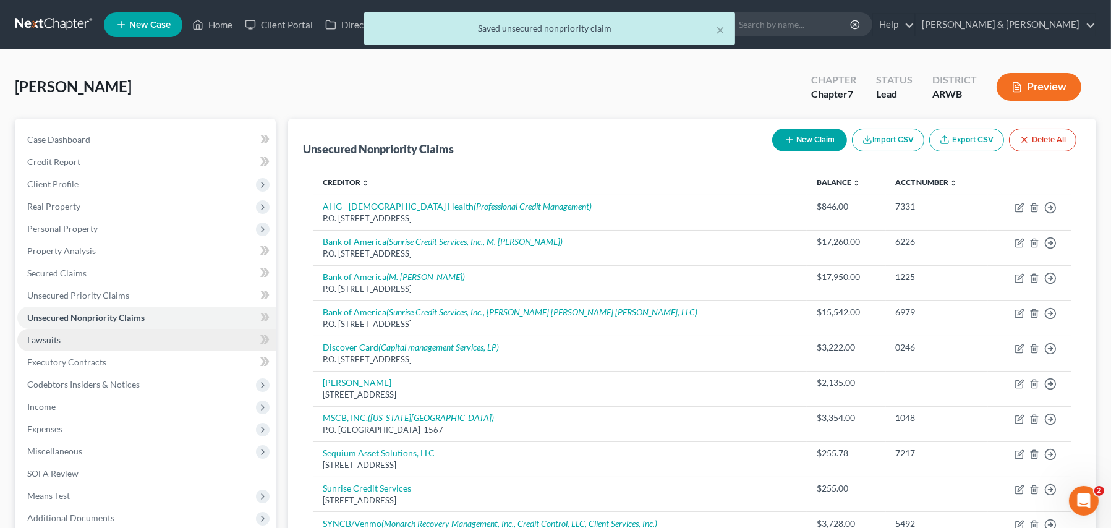
drag, startPoint x: 38, startPoint y: 337, endPoint x: 49, endPoint y: 338, distance: 11.2
click at [38, 337] on span "Lawsuits" at bounding box center [43, 340] width 33 height 11
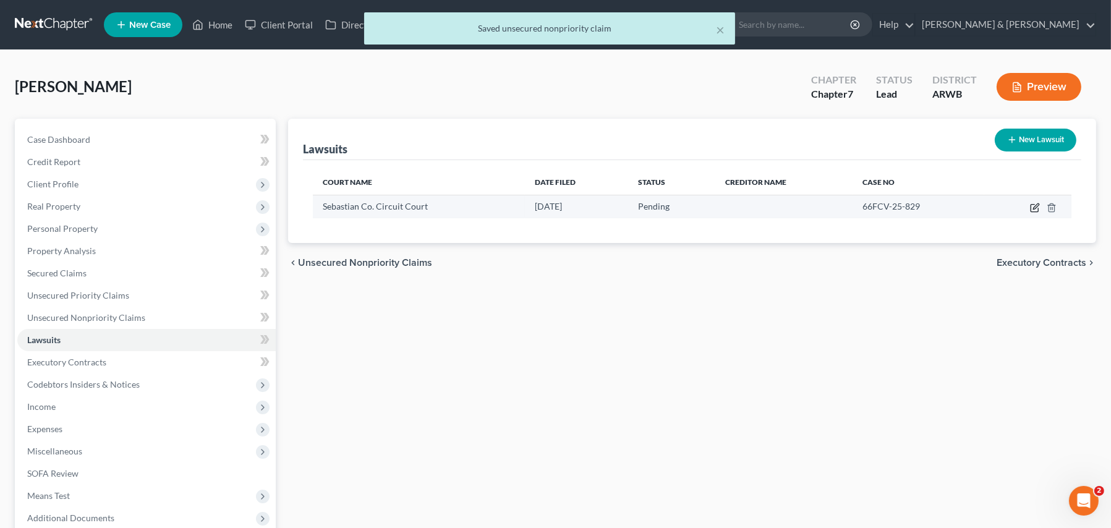
click at [1037, 207] on icon "button" at bounding box center [1037, 206] width 6 height 6
select select "2"
select select "0"
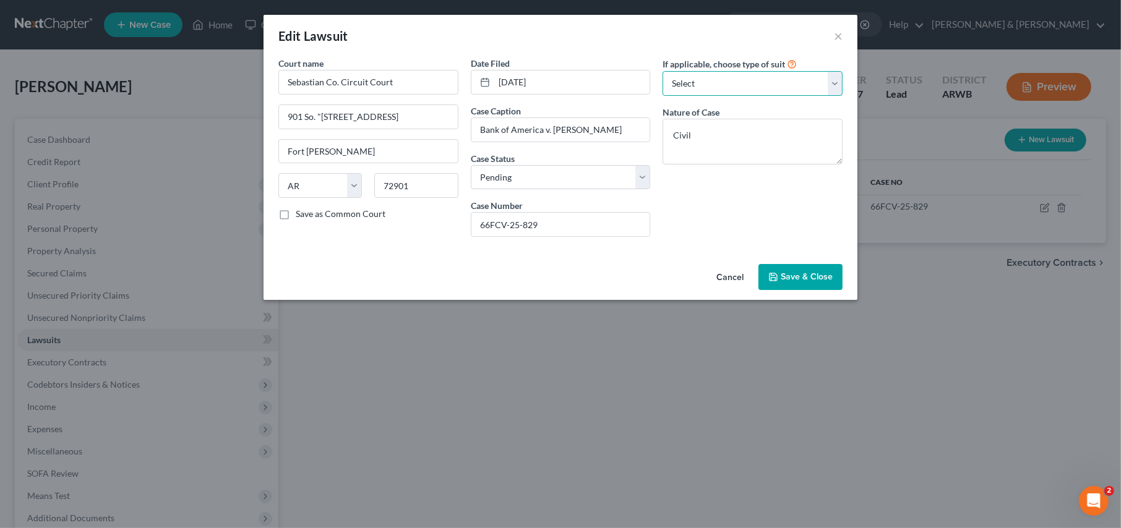
click at [713, 83] on select "Select Repossession Garnishment Foreclosure Attached, Seized, Or Levied Other" at bounding box center [752, 83] width 180 height 25
click at [776, 275] on icon "button" at bounding box center [773, 277] width 10 height 10
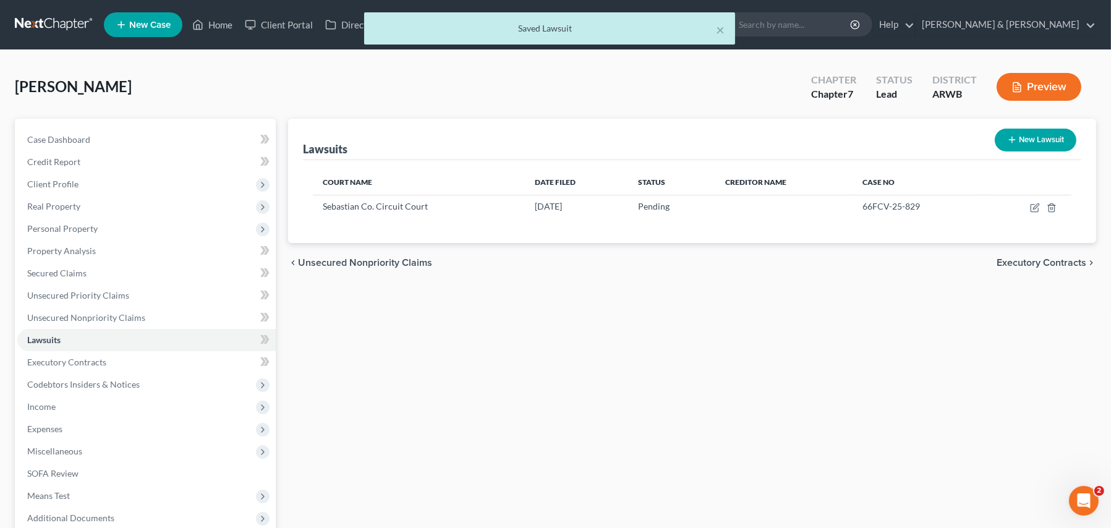
click at [1030, 135] on button "New Lawsuit" at bounding box center [1036, 140] width 82 height 23
select select "0"
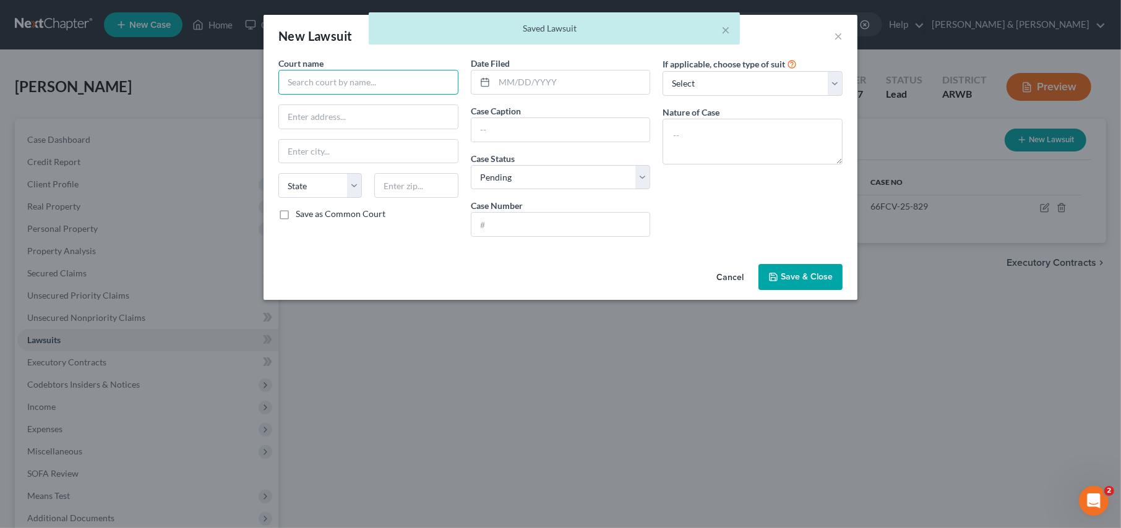
click at [312, 80] on input "text" at bounding box center [368, 82] width 180 height 25
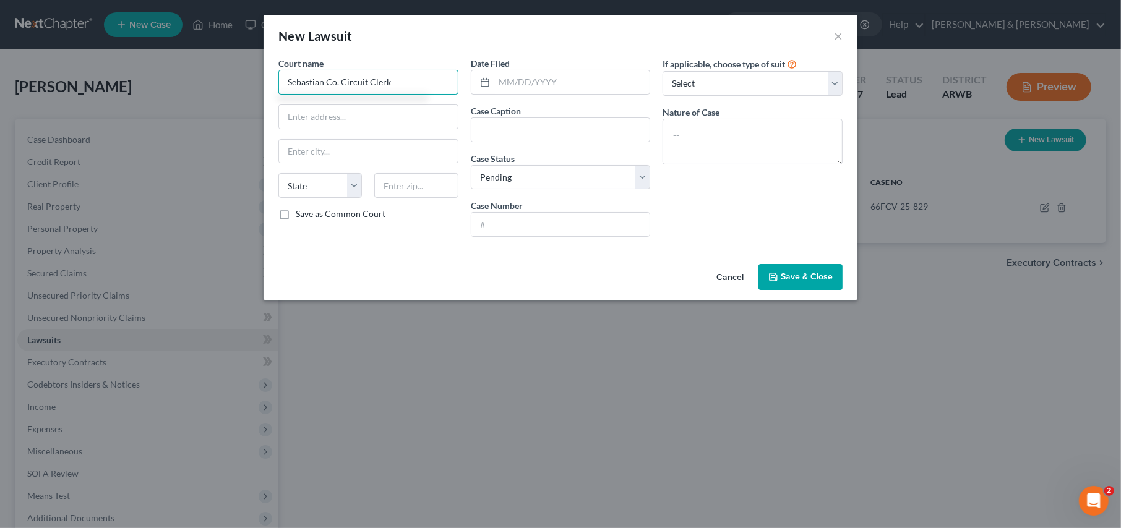
type input "Sebastian Co. Circuit Clerk"
type input "901 So. "B" St., Ste. 205"
type input "Fort [PERSON_NAME]"
select select "2"
type input "72901"
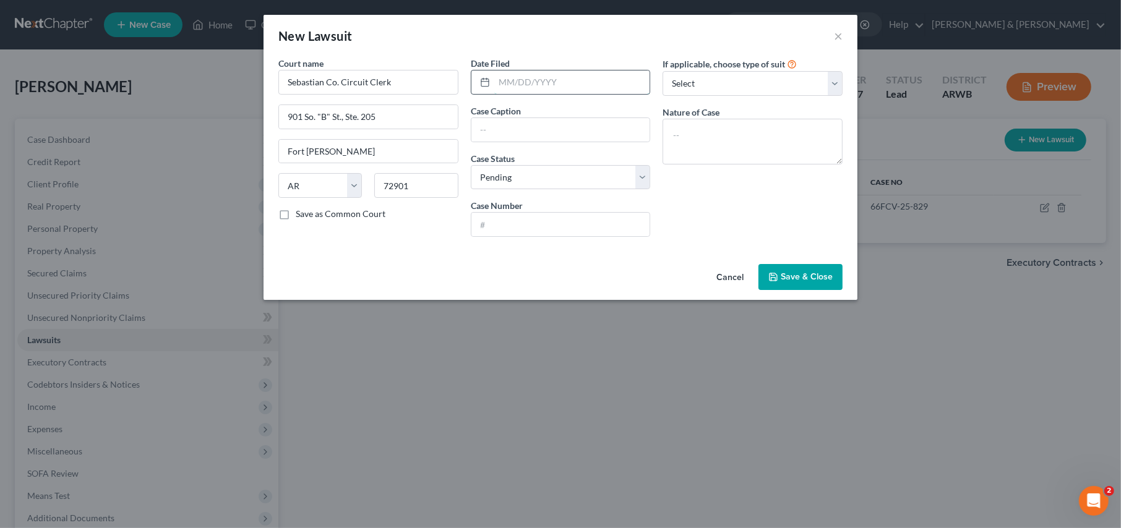
click at [499, 82] on input "text" at bounding box center [572, 83] width 156 height 24
type input "[DATE]"
click at [501, 131] on input "text" at bounding box center [560, 130] width 179 height 24
type input "Bank of America v. [PERSON_NAME]"
click at [492, 231] on input "text" at bounding box center [560, 225] width 179 height 24
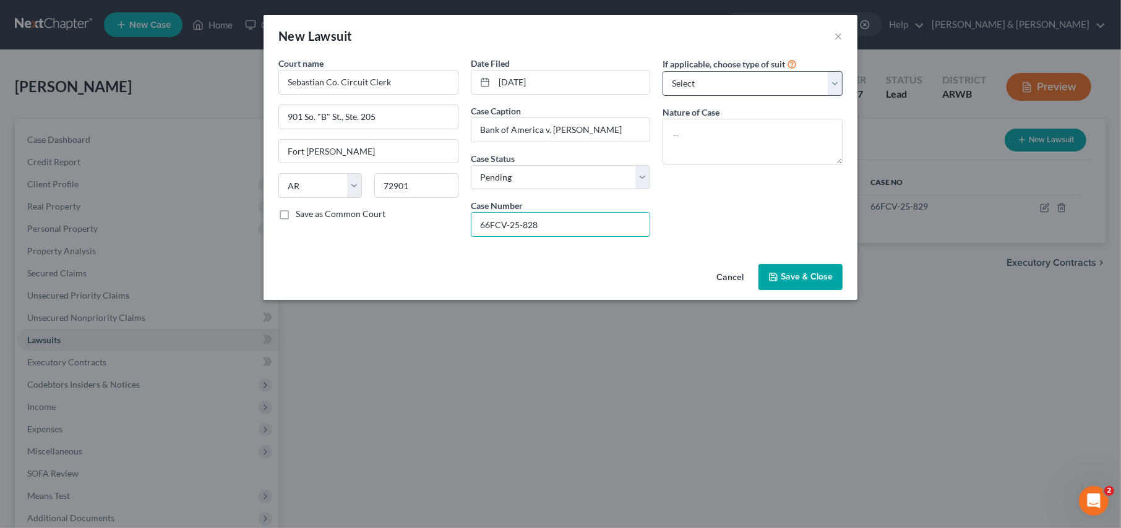
type input "66FCV-25-828"
click at [728, 79] on select "Select Repossession Garnishment Foreclosure Attached, Seized, Or Levied Other" at bounding box center [752, 83] width 180 height 25
click at [800, 272] on span "Save & Close" at bounding box center [807, 277] width 52 height 11
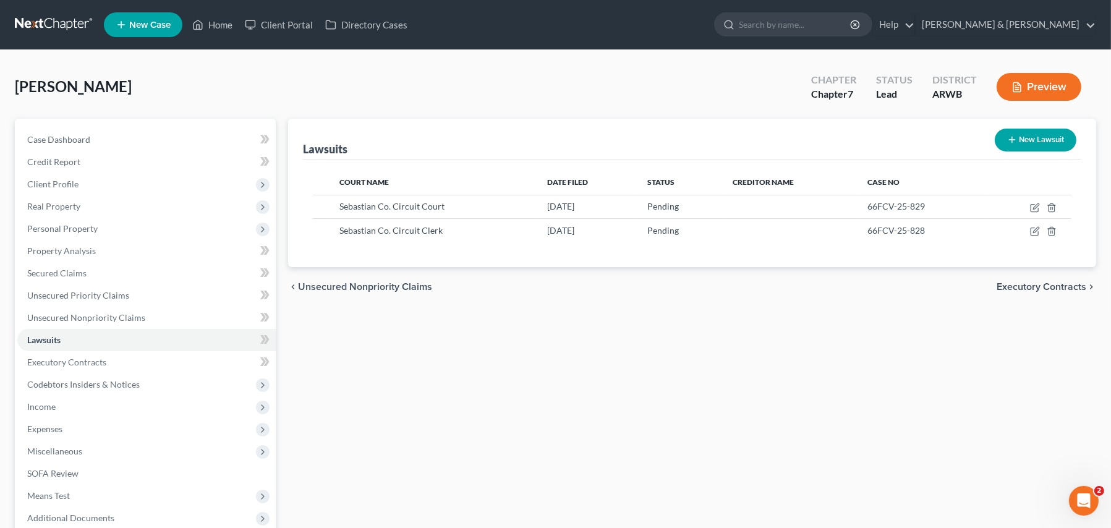
click at [1030, 139] on button "New Lawsuit" at bounding box center [1036, 140] width 82 height 23
select select "0"
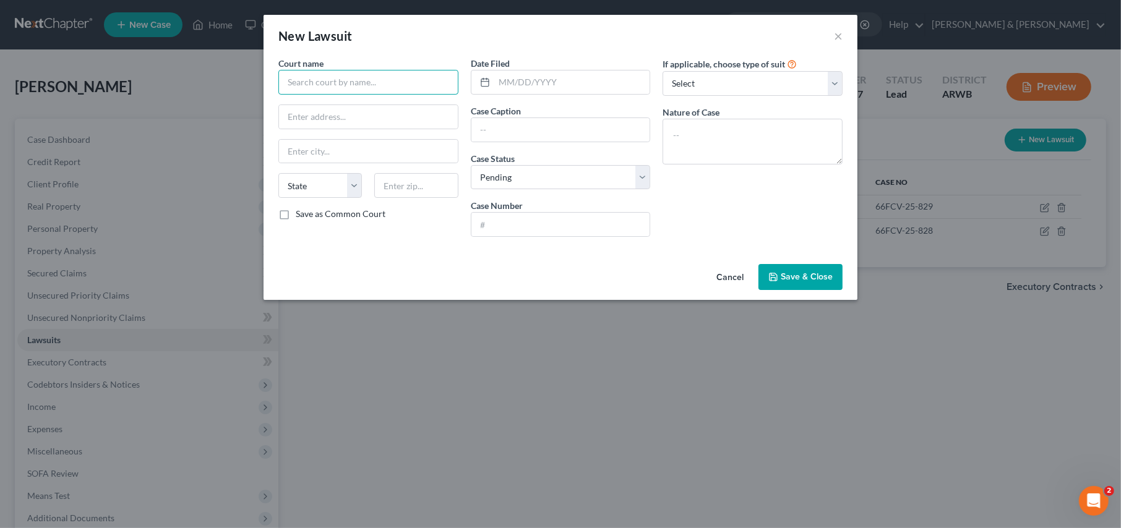
click at [361, 80] on input "text" at bounding box center [368, 82] width 180 height 25
type input "Sebastian Co. Circuit Clerk"
type input "901 So. "[STREET_ADDRESS]"
type input "[PERSON_NAME]"
select select "2"
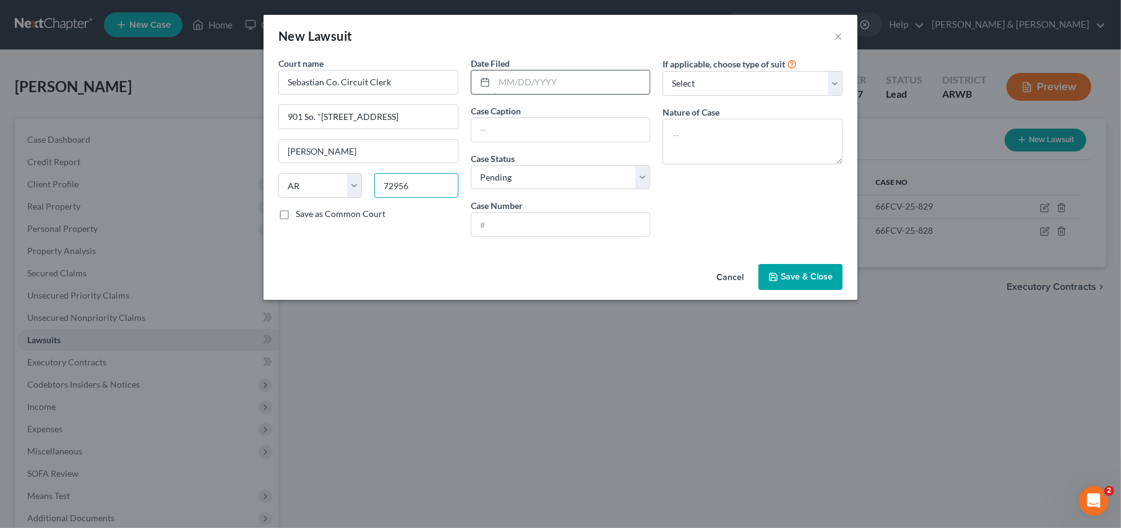
type input "72956"
click at [512, 77] on input "text" at bounding box center [572, 83] width 156 height 24
type input "[DATE]"
type input "Bank of America v. [PERSON_NAME]"
click at [528, 228] on input "text" at bounding box center [560, 225] width 179 height 24
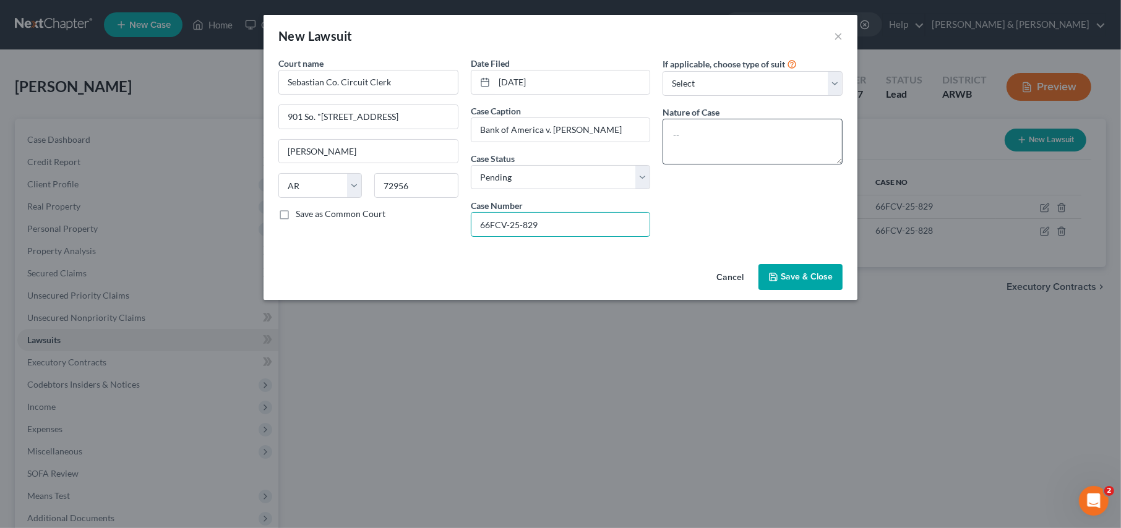
type input "66FCV-25-829"
click at [692, 132] on textarea at bounding box center [752, 142] width 180 height 46
type textarea "Civil"
click at [800, 282] on button "Save & Close" at bounding box center [800, 277] width 84 height 26
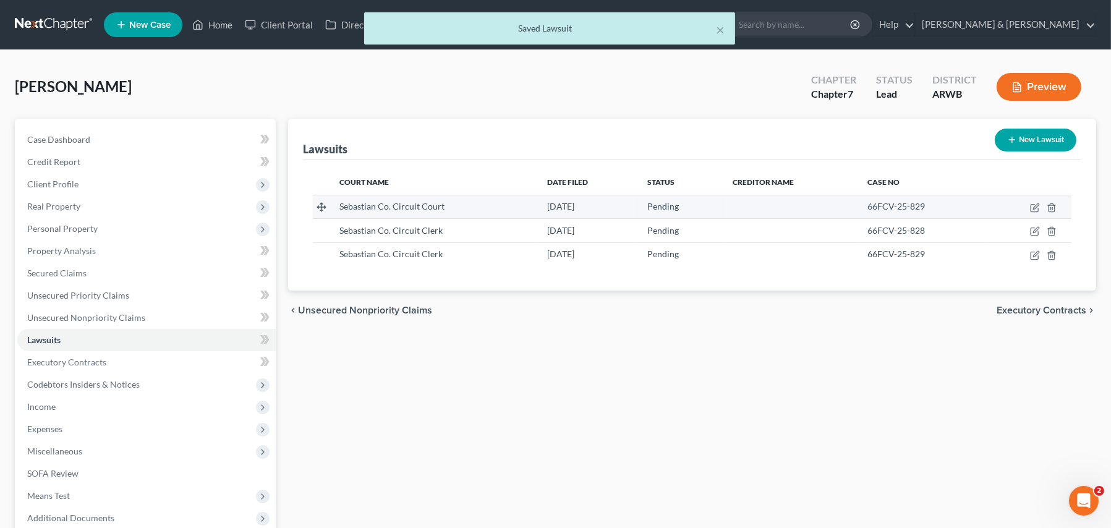
click at [763, 203] on td at bounding box center [790, 207] width 135 height 24
click at [1033, 206] on icon "button" at bounding box center [1035, 208] width 10 height 10
select select "2"
select select "0"
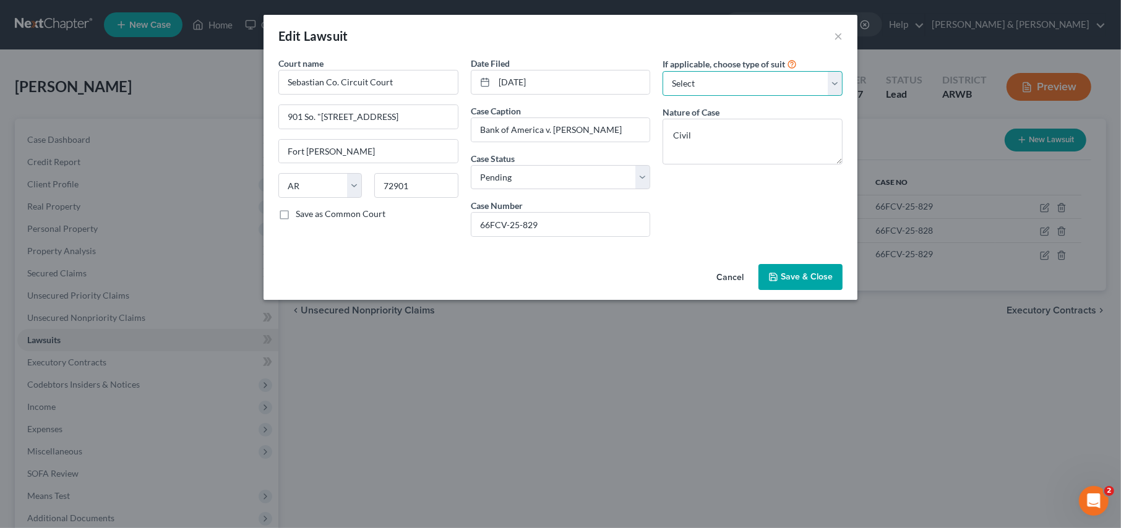
click at [696, 81] on select "Select Repossession Garnishment Foreclosure Attached, Seized, Or Levied Other" at bounding box center [752, 83] width 180 height 25
select select "4"
click at [662, 71] on select "Select Repossession Garnishment Foreclosure Attached, Seized, Or Levied Other" at bounding box center [752, 83] width 180 height 25
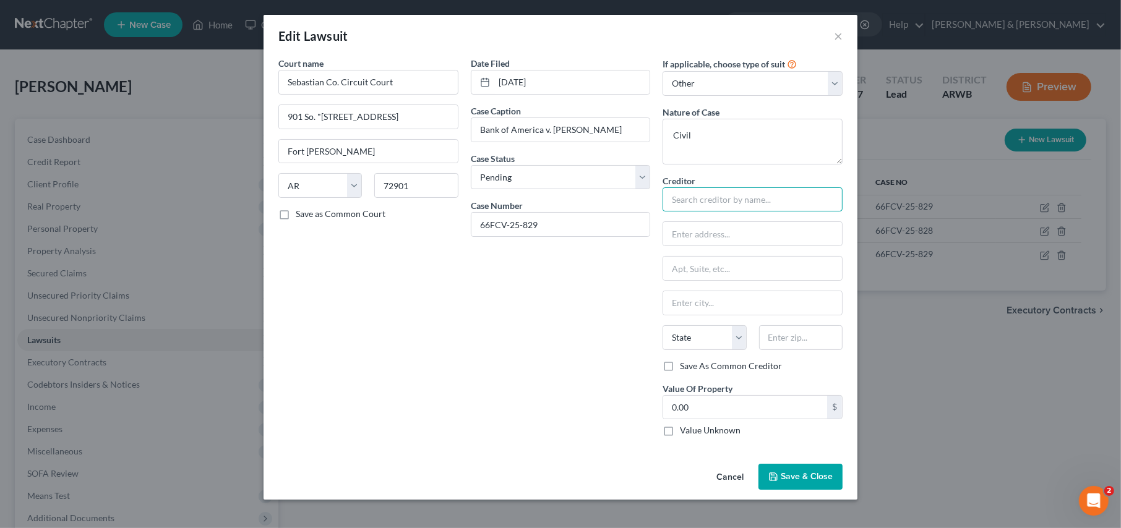
click at [761, 203] on input "text" at bounding box center [752, 199] width 180 height 25
type input "Bank of America"
type input "c/o M. [PERSON_NAME]"
type input "[STREET_ADDRESS]"
type input "[GEOGRAPHIC_DATA]"
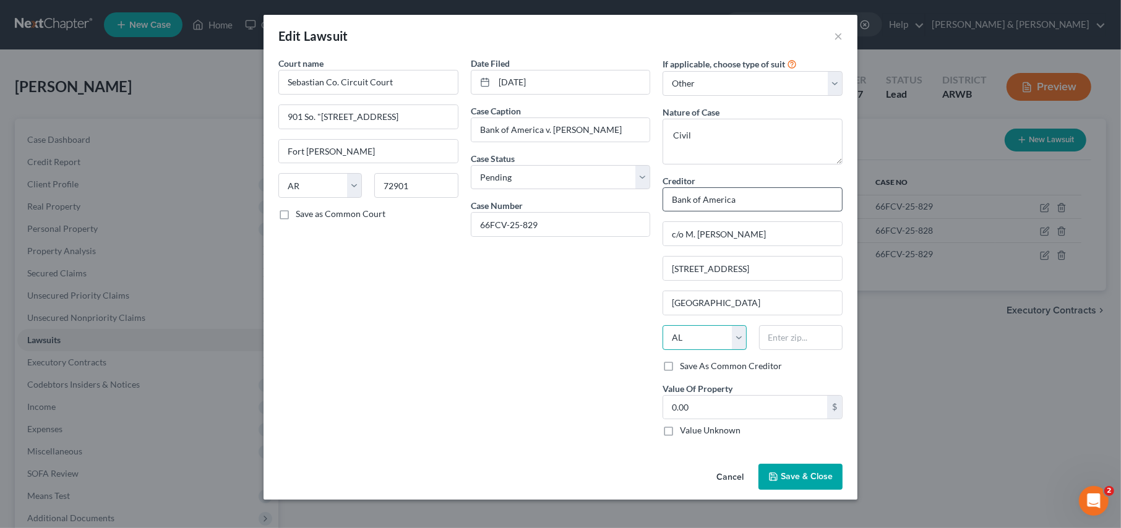
select select "2"
type input "72712"
click at [680, 433] on label "Value Unknown" at bounding box center [710, 430] width 61 height 12
click at [685, 432] on input "Value Unknown" at bounding box center [689, 428] width 8 height 8
checkbox input "true"
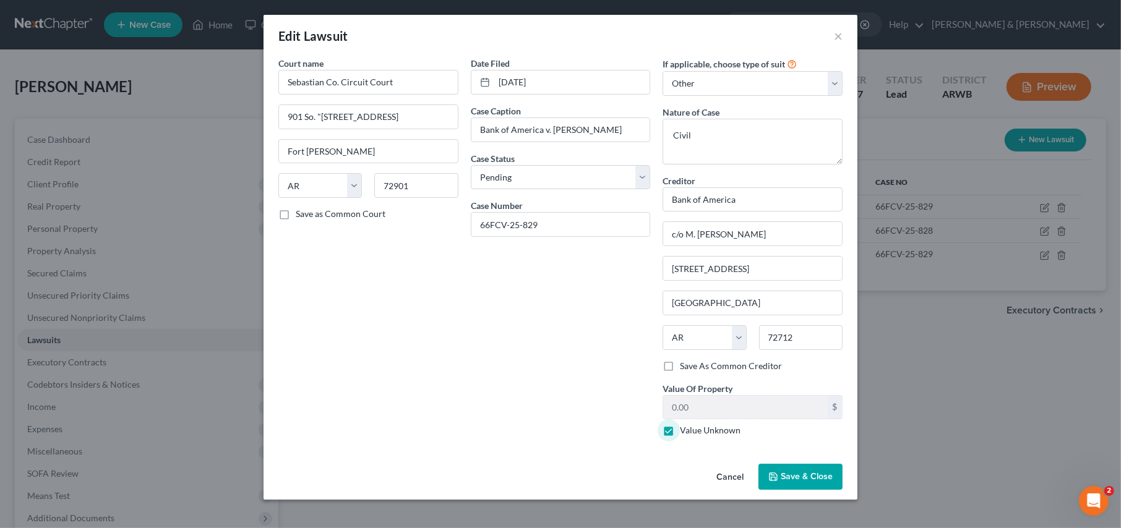
click at [814, 478] on span "Save & Close" at bounding box center [807, 476] width 52 height 11
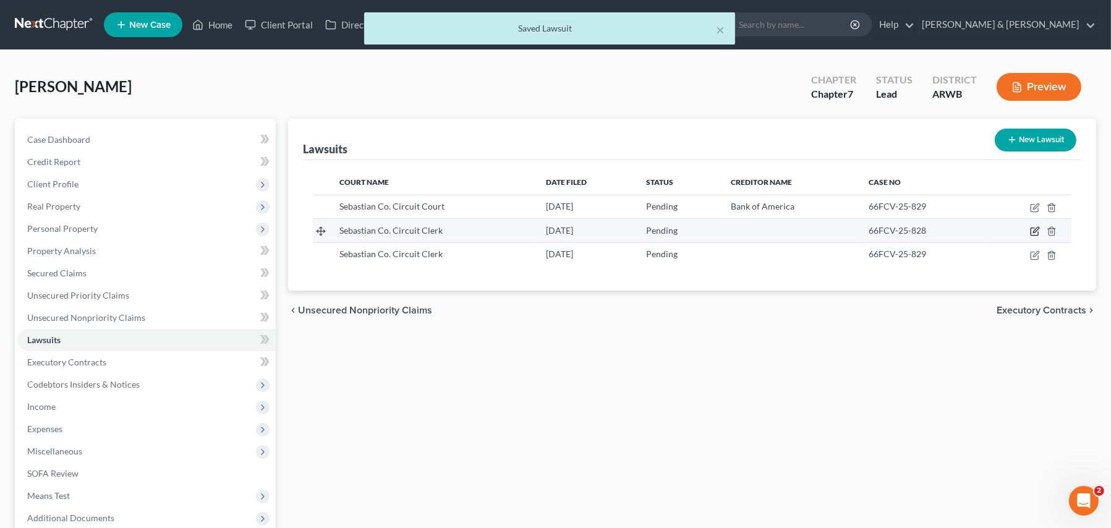
click at [1040, 232] on icon "button" at bounding box center [1035, 231] width 10 height 10
select select "2"
select select "0"
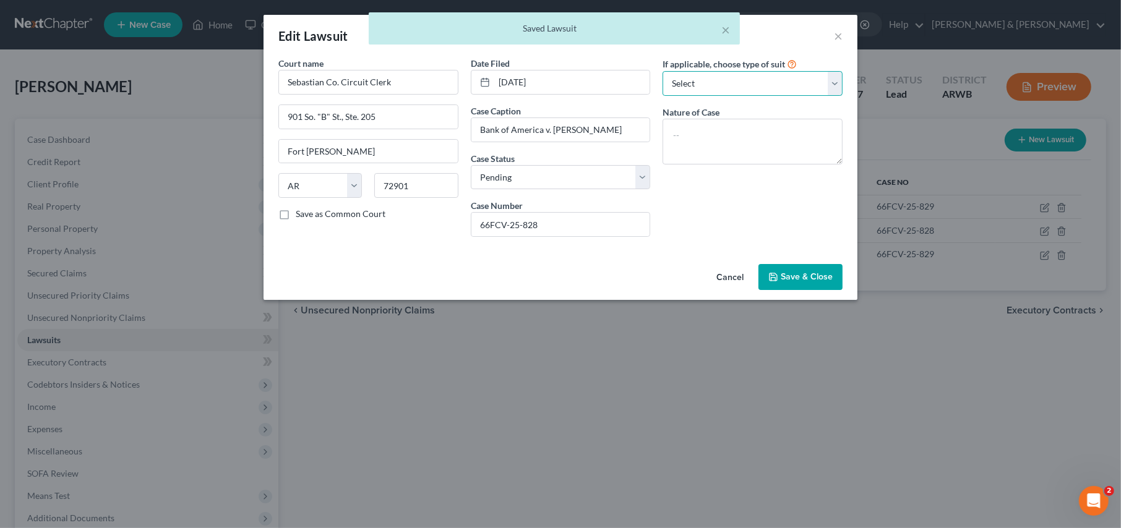
click at [691, 80] on select "Select Repossession Garnishment Foreclosure Attached, Seized, Or Levied Other" at bounding box center [752, 83] width 180 height 25
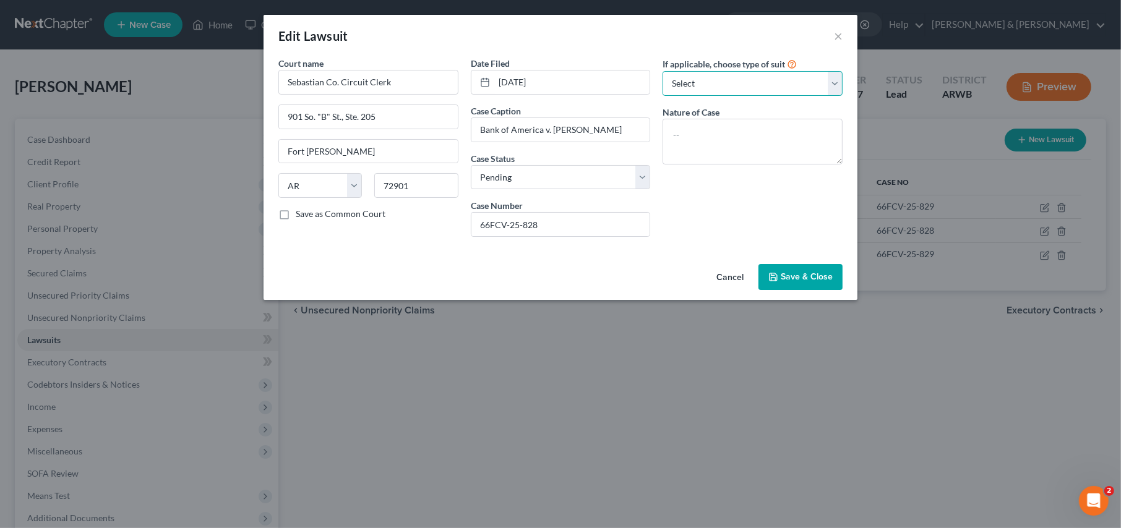
select select "4"
click at [662, 71] on select "Select Repossession Garnishment Foreclosure Attached, Seized, Or Levied Other" at bounding box center [752, 83] width 180 height 25
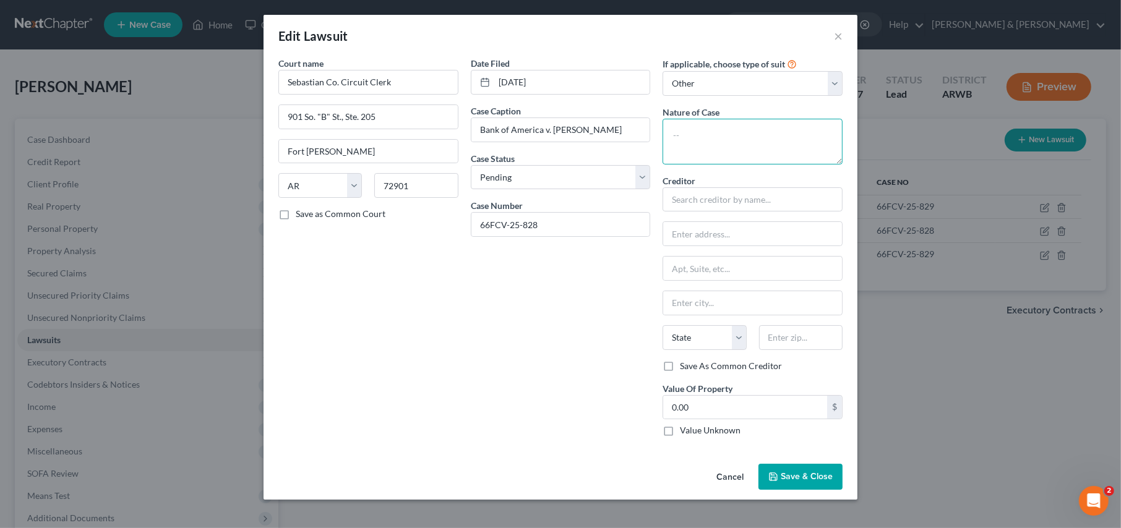
click at [684, 134] on textarea at bounding box center [752, 142] width 180 height 46
type textarea "Civil"
type input "Bank of America"
click at [680, 430] on label "Value Unknown" at bounding box center [710, 430] width 61 height 12
click at [685, 430] on input "Value Unknown" at bounding box center [689, 428] width 8 height 8
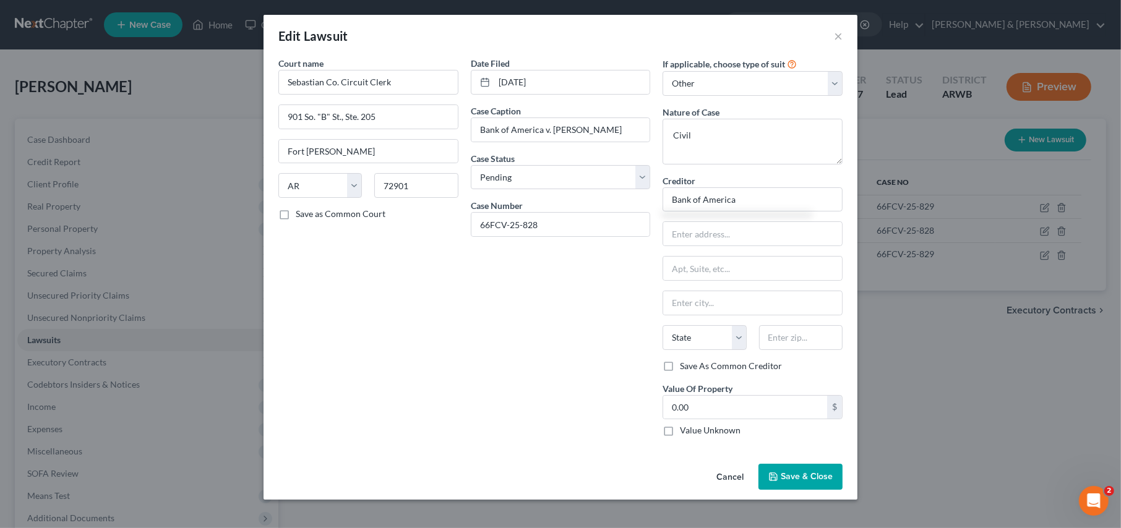
checkbox input "true"
click at [801, 476] on span "Save & Close" at bounding box center [807, 476] width 52 height 11
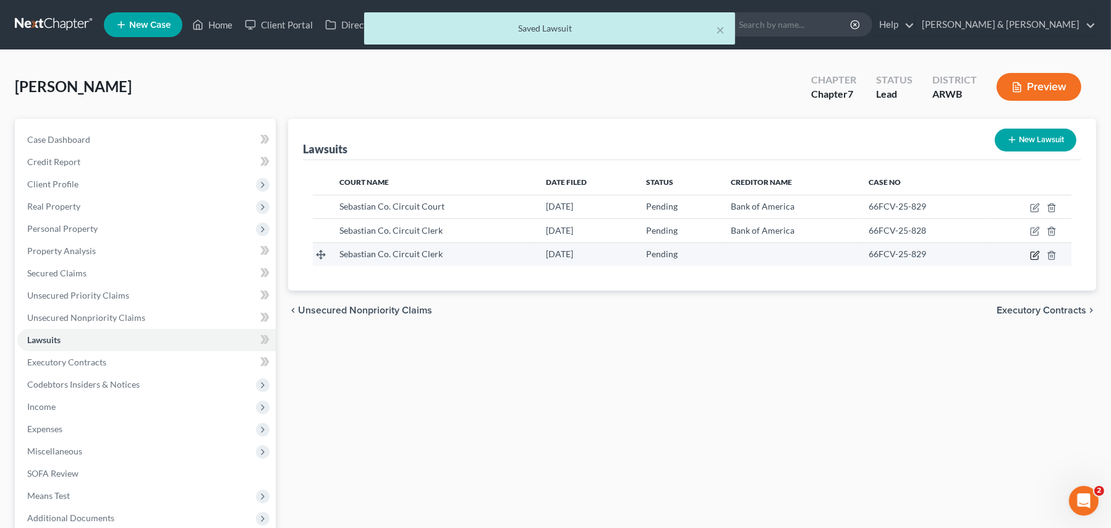
click at [1038, 257] on icon "button" at bounding box center [1035, 255] width 10 height 10
select select "2"
select select "0"
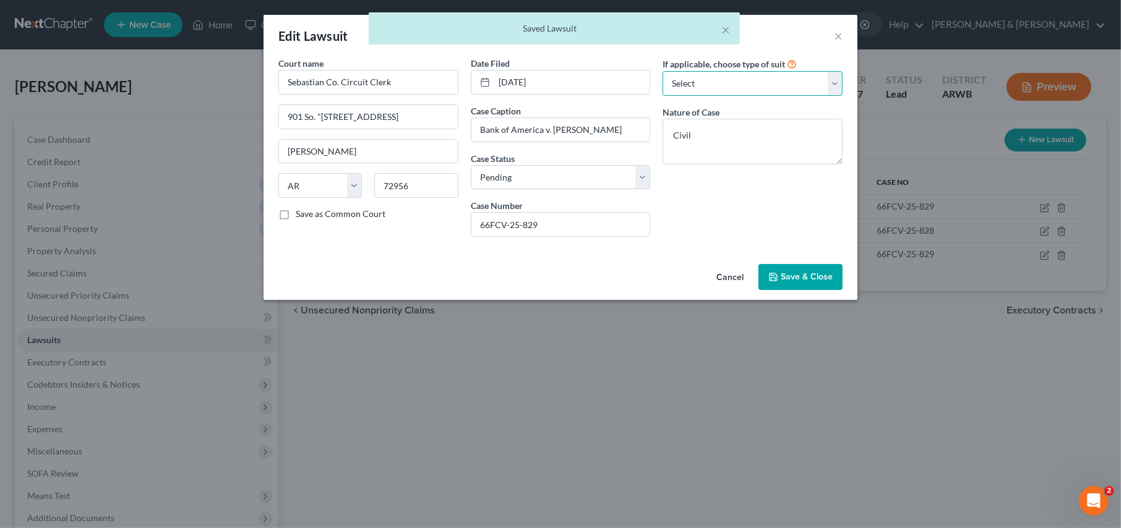
drag, startPoint x: 695, startPoint y: 81, endPoint x: 696, endPoint y: 93, distance: 12.4
click at [695, 81] on select "Select Repossession Garnishment Foreclosure Attached, Seized, Or Levied Other" at bounding box center [752, 83] width 180 height 25
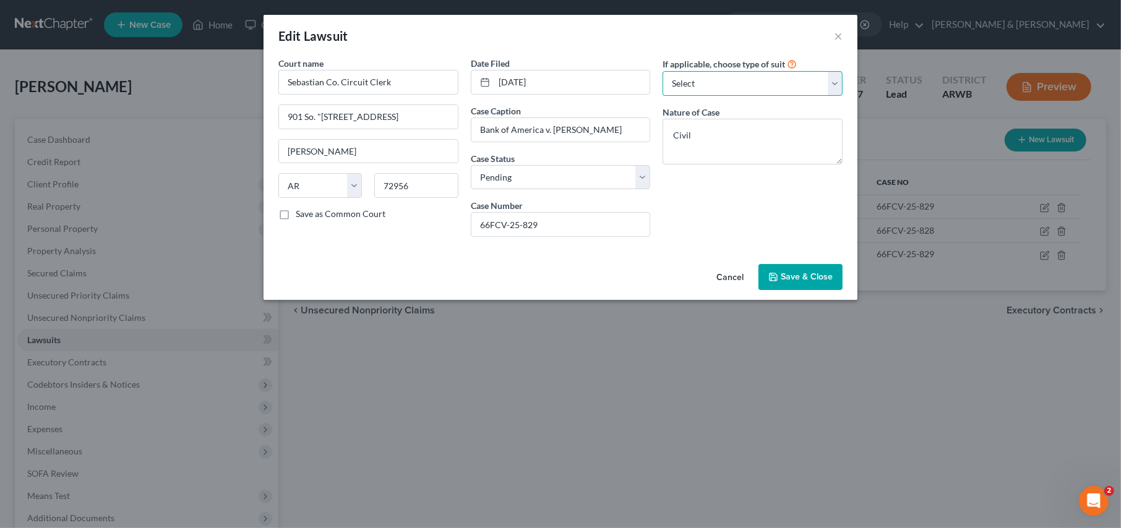
select select "4"
click at [662, 71] on select "Select Repossession Garnishment Foreclosure Attached, Seized, Or Levied Other" at bounding box center [752, 83] width 180 height 25
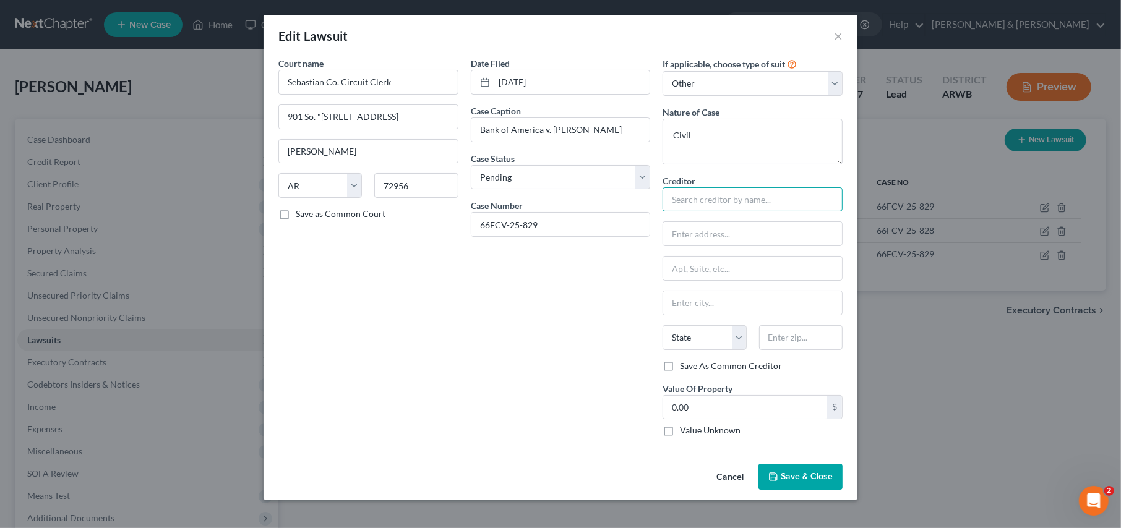
click at [693, 201] on input "text" at bounding box center [752, 199] width 180 height 25
type input "Bank of America"
click at [680, 433] on label "Value Unknown" at bounding box center [710, 430] width 61 height 12
click at [685, 432] on input "Value Unknown" at bounding box center [689, 428] width 8 height 8
checkbox input "true"
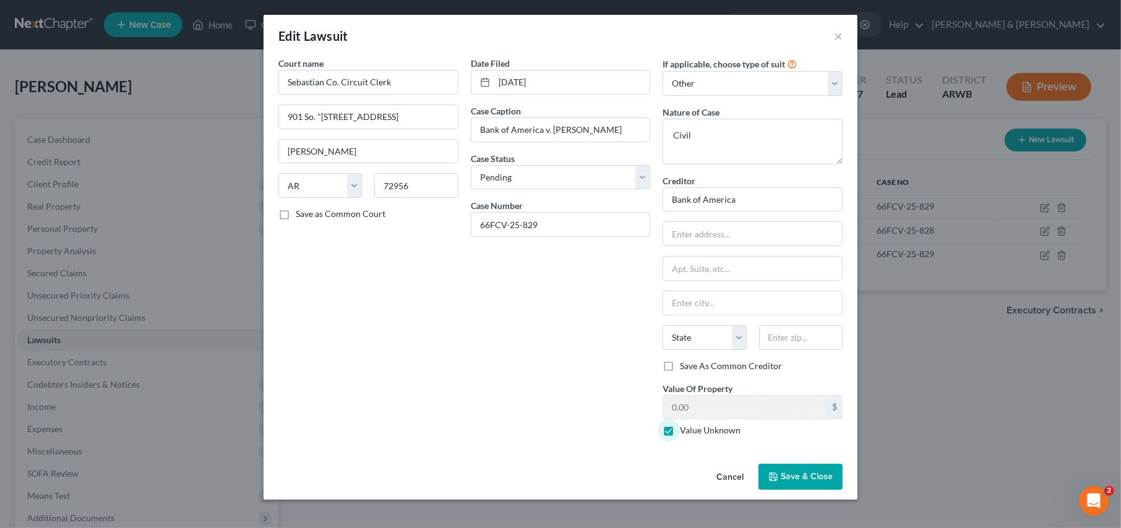
click at [805, 472] on span "Save & Close" at bounding box center [807, 476] width 52 height 11
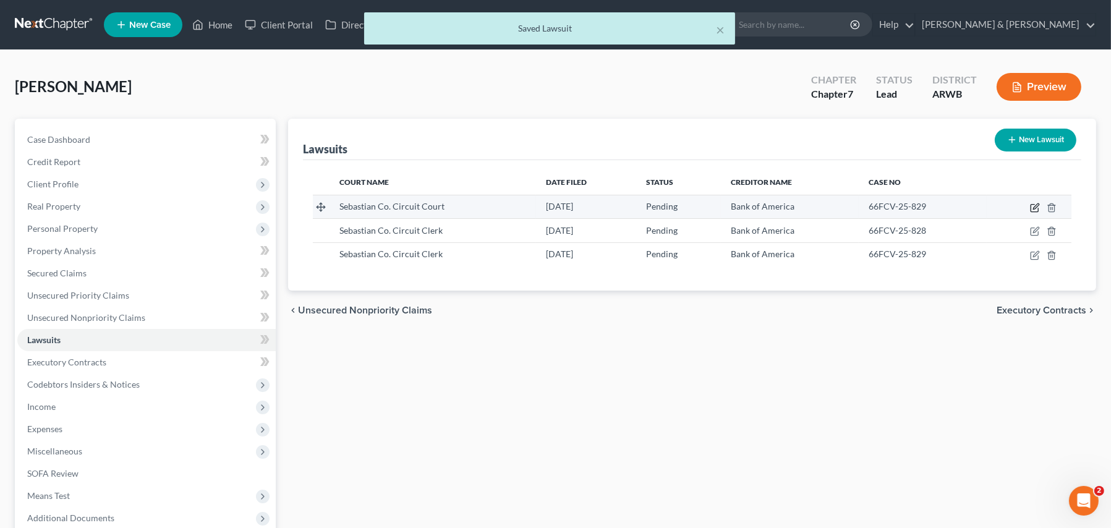
click at [1033, 208] on icon "button" at bounding box center [1035, 208] width 10 height 10
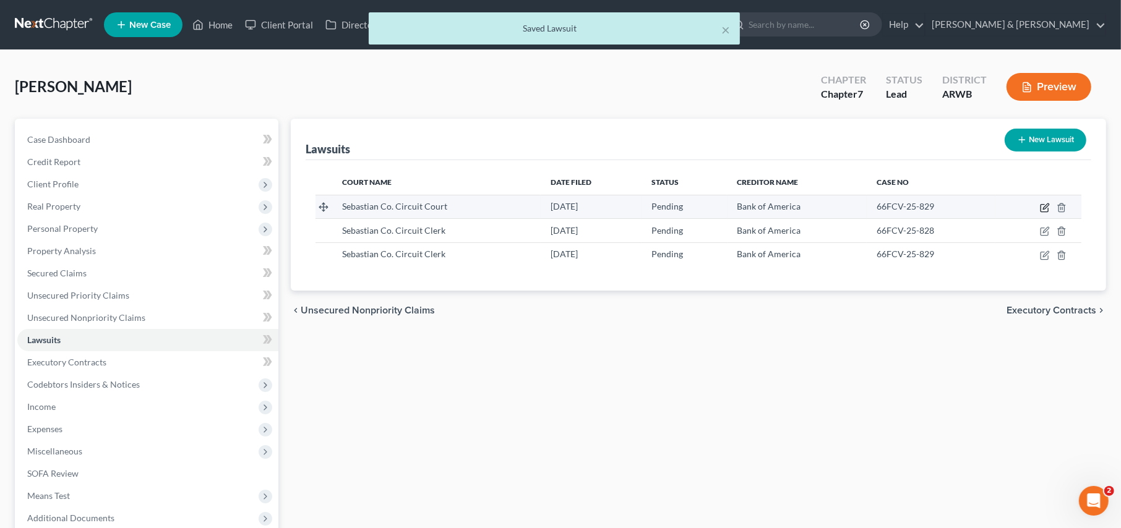
select select "2"
select select "0"
select select "4"
select select "2"
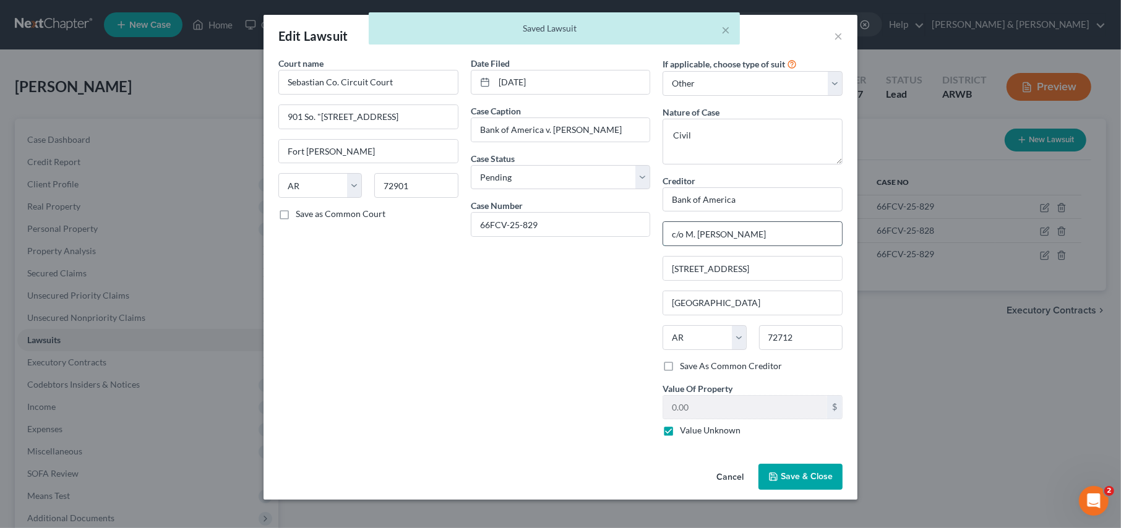
click at [758, 237] on input "c/o M. [PERSON_NAME]" at bounding box center [752, 234] width 179 height 24
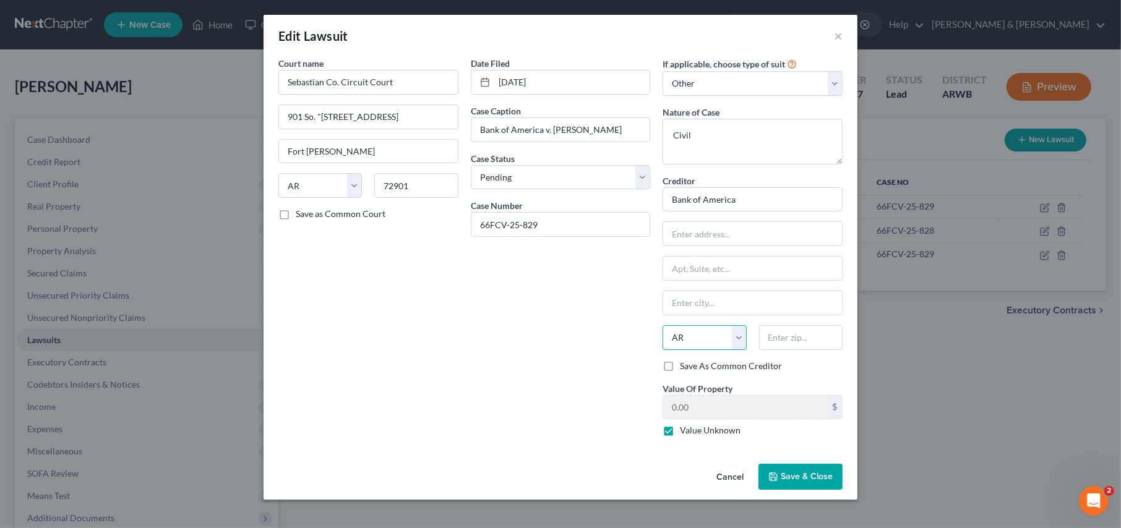
click at [739, 339] on select "State [US_STATE] AK AR AZ CA CO CT DE DC [GEOGRAPHIC_DATA] [GEOGRAPHIC_DATA] GU…" at bounding box center [703, 337] width 83 height 25
select select
click at [662, 325] on select "State [US_STATE] AK AR AZ CA CO CT DE DC [GEOGRAPHIC_DATA] [GEOGRAPHIC_DATA] GU…" at bounding box center [703, 337] width 83 height 25
click at [804, 473] on span "Save & Close" at bounding box center [807, 476] width 52 height 11
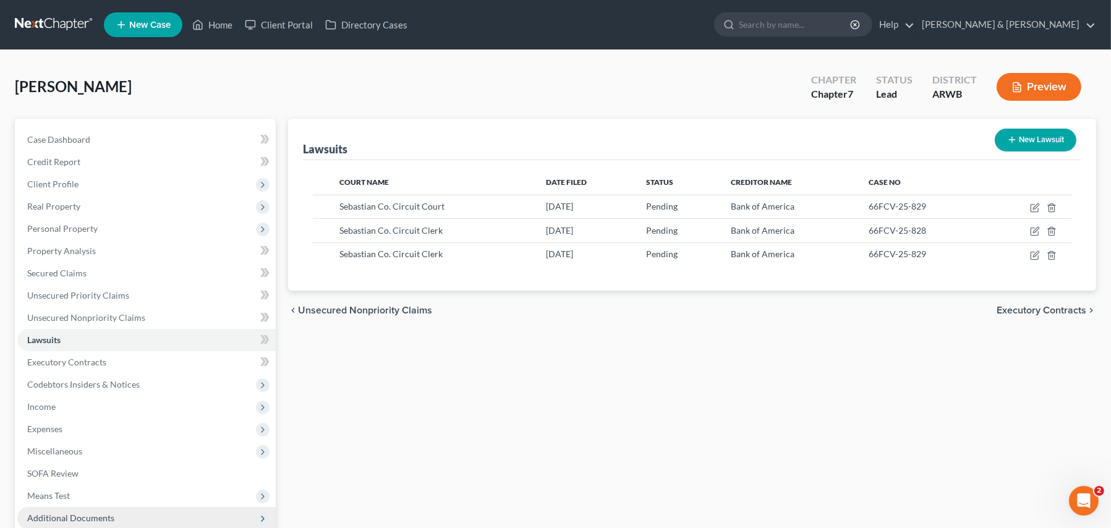
drag, startPoint x: 353, startPoint y: 362, endPoint x: 271, endPoint y: 526, distance: 183.9
click at [287, 516] on div "Lawsuits New Lawsuit Court Name Date Filed Status Creditor Name Case No Sebasti…" at bounding box center [692, 365] width 821 height 492
